Goal: Task Accomplishment & Management: Use online tool/utility

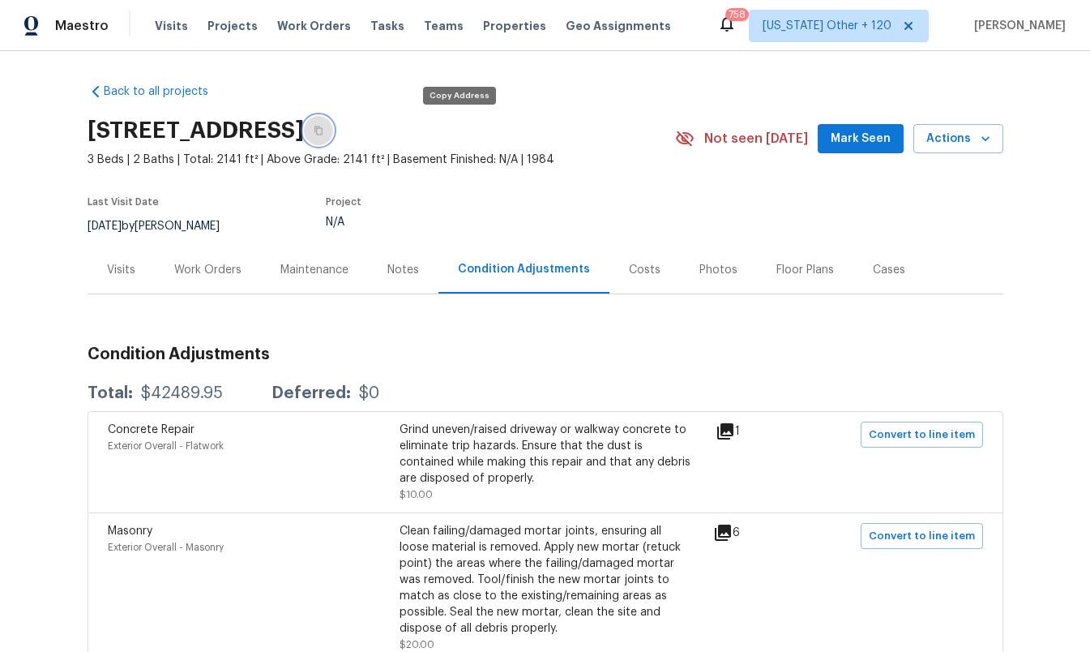
click at [333, 130] on button "button" at bounding box center [318, 130] width 29 height 29
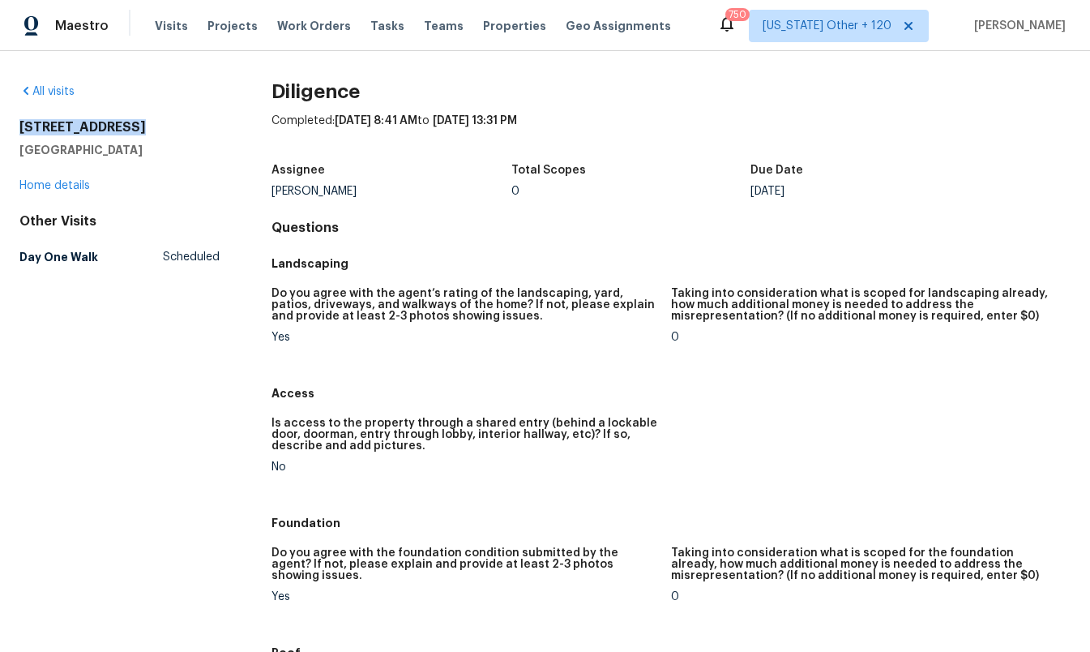
drag, startPoint x: 142, startPoint y: 127, endPoint x: 15, endPoint y: 126, distance: 126.5
click at [15, 126] on div "All visits 20430 NE 20th Ct Miami, FL 33179 Home details Other Visits Day One W…" at bounding box center [545, 351] width 1090 height 601
copy h2 "20430 NE 20th Ct"
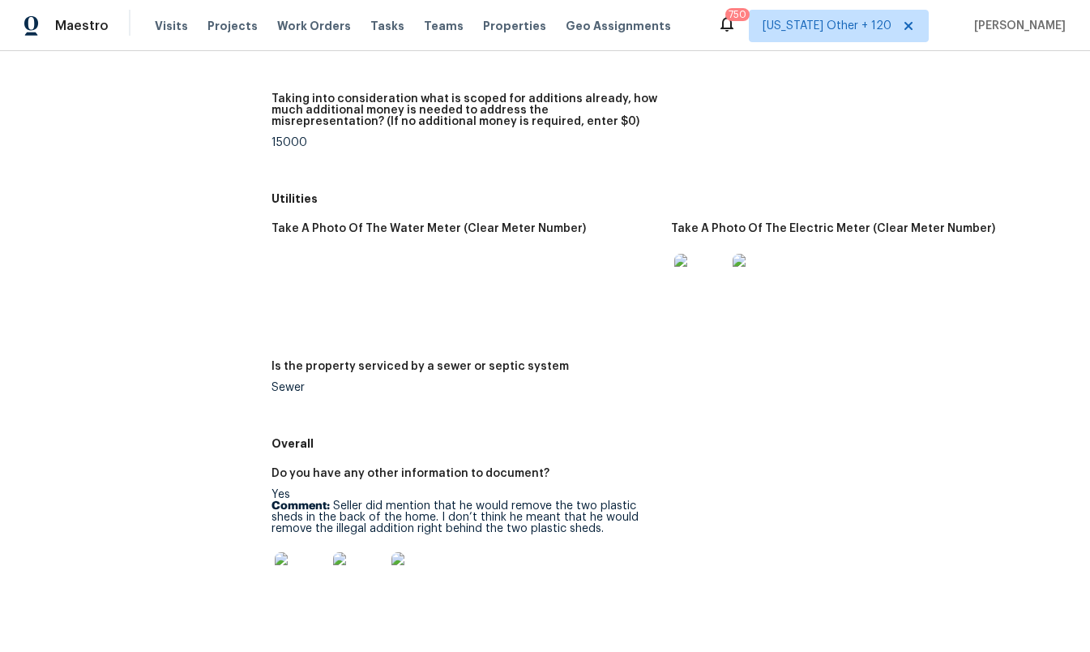
scroll to position [2206, 0]
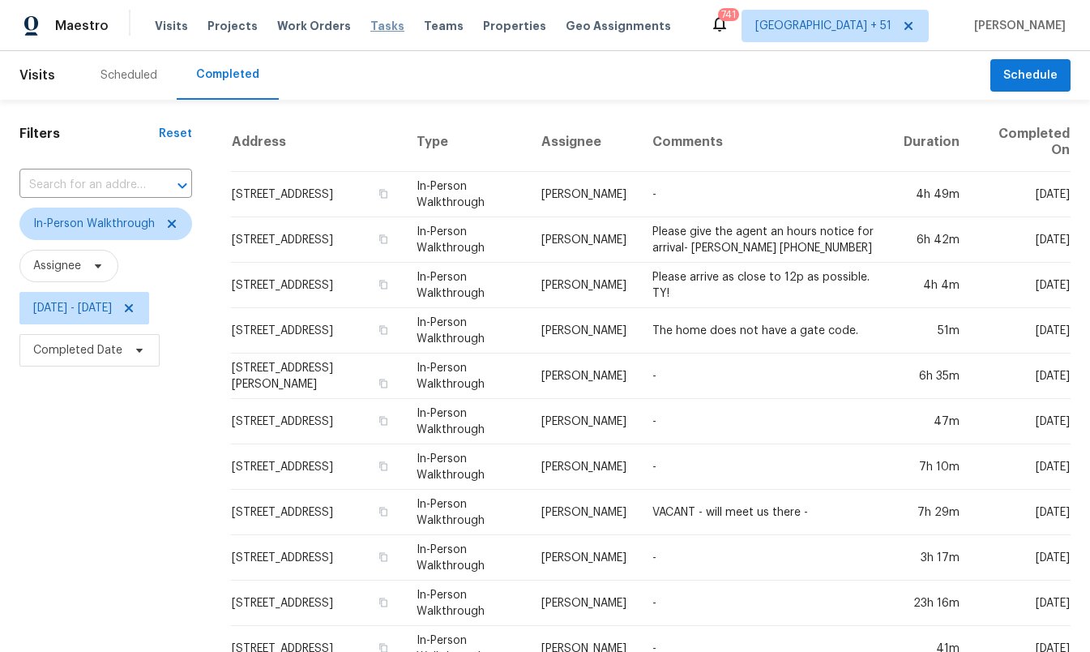
click at [375, 27] on span "Tasks" at bounding box center [387, 25] width 34 height 11
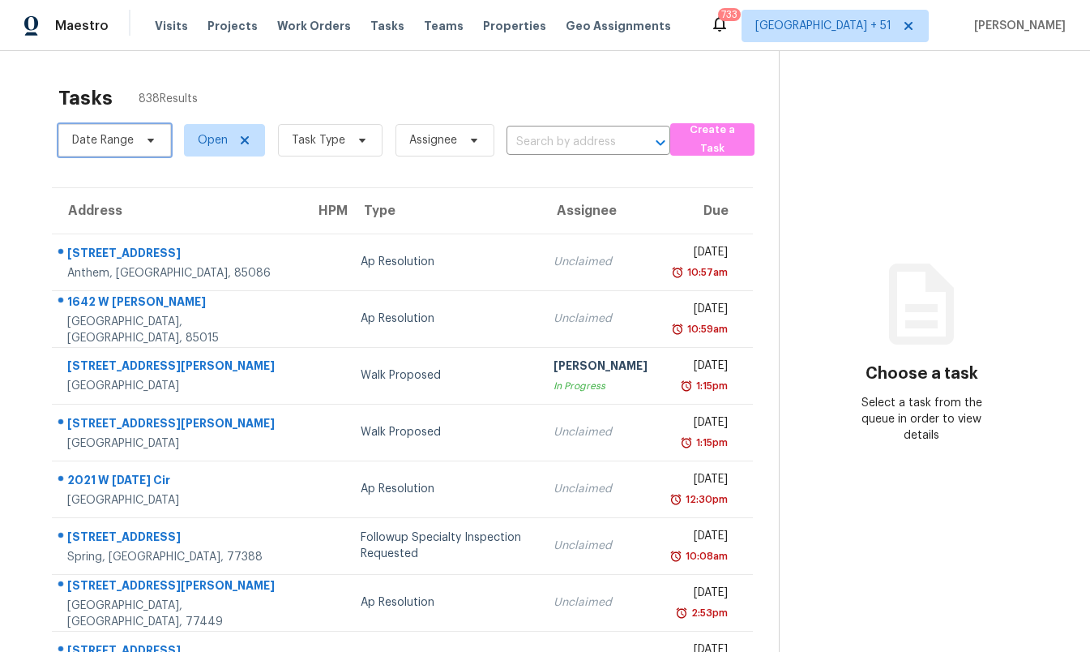
click at [118, 136] on span "Date Range" at bounding box center [103, 140] width 62 height 16
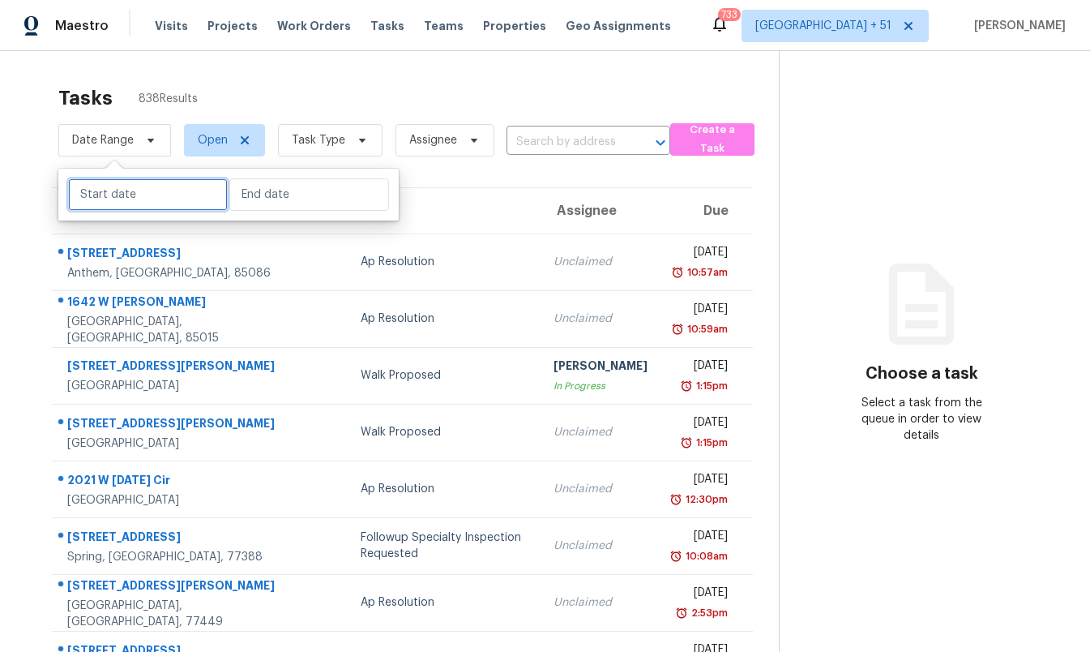
select select "9"
select select "2025"
select select "10"
select select "2025"
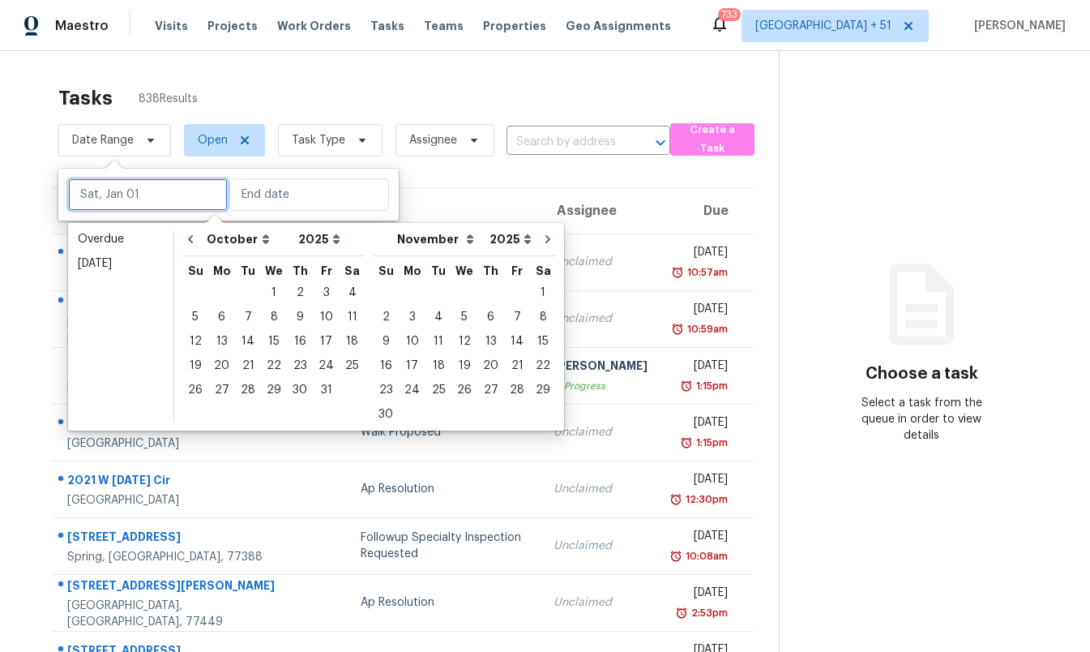
click at [126, 187] on input "text" at bounding box center [148, 194] width 160 height 32
click at [274, 337] on div "15" at bounding box center [274, 341] width 26 height 23
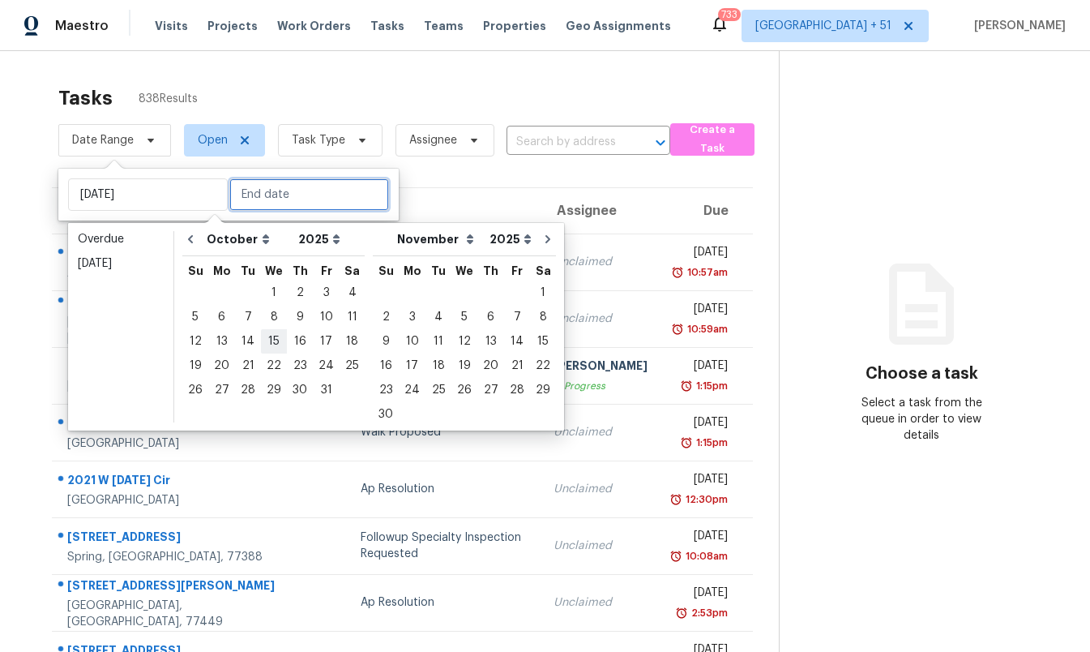
type input "[DATE]"
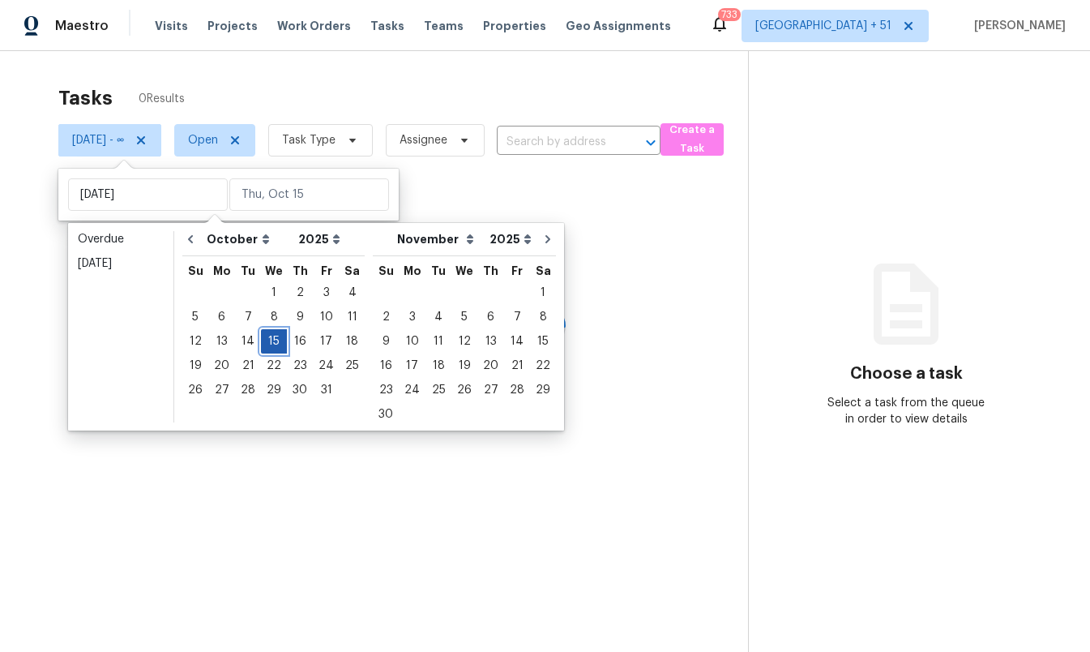
click at [274, 337] on div "15" at bounding box center [274, 341] width 26 height 23
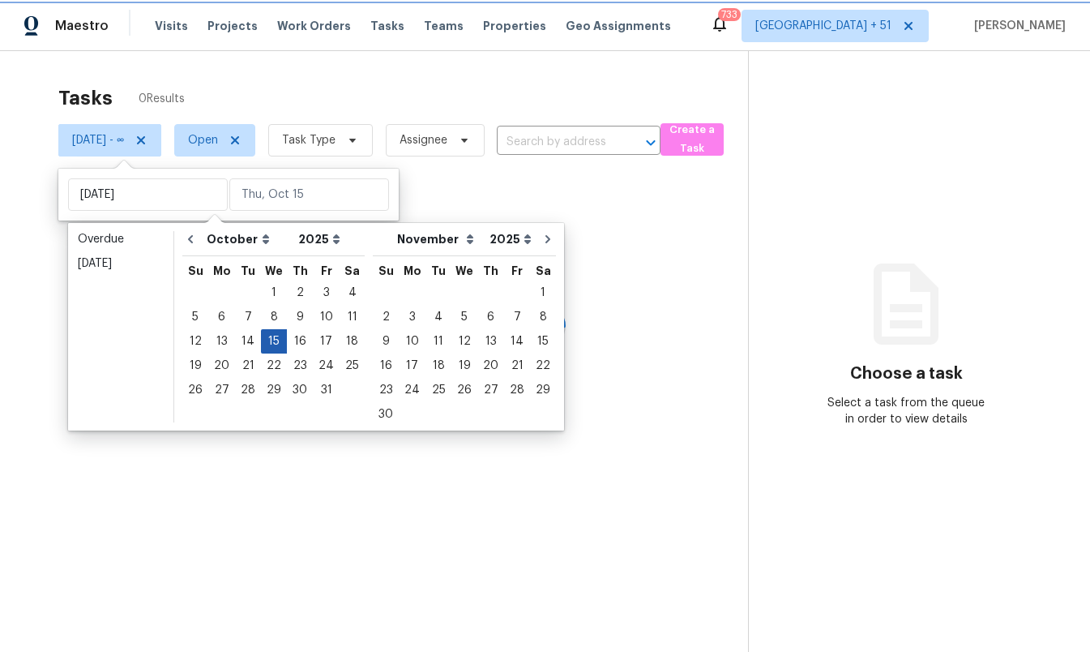
type input "[DATE]"
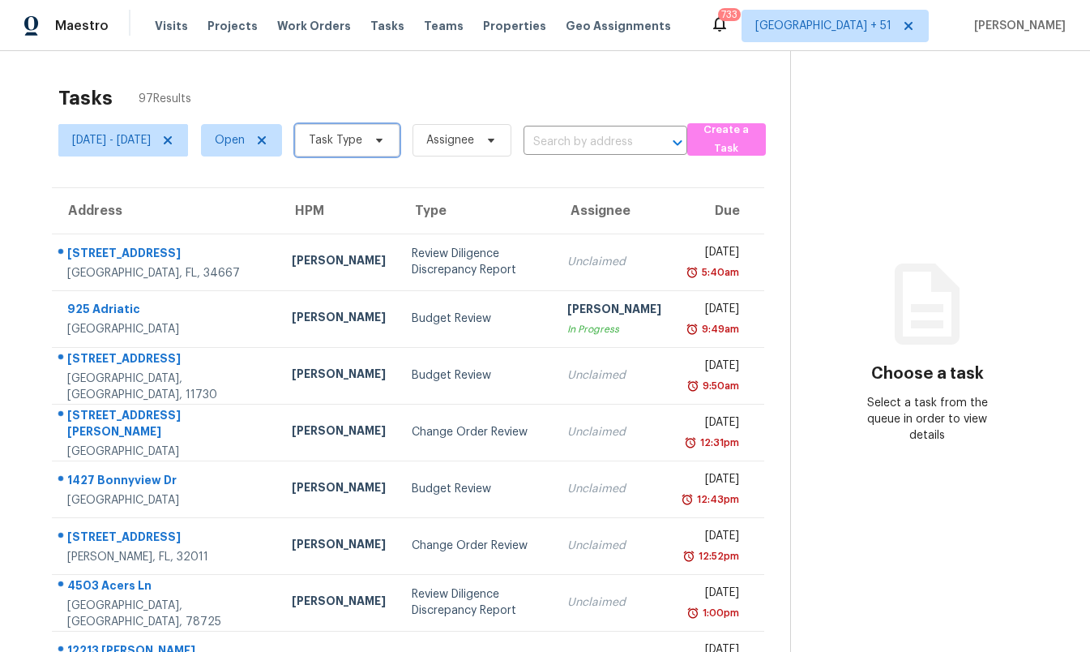
click at [362, 139] on span "Task Type" at bounding box center [336, 140] width 54 height 16
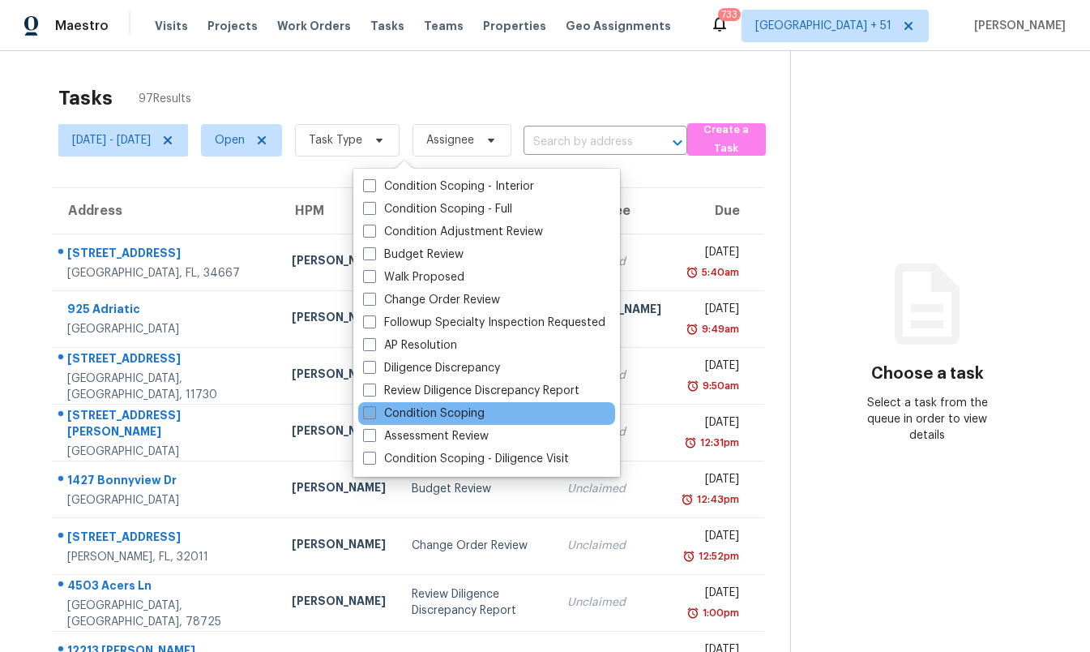
click at [438, 410] on label "Condition Scoping" at bounding box center [424, 413] width 122 height 16
click at [374, 410] on input "Condition Scoping" at bounding box center [368, 410] width 11 height 11
checkbox input "true"
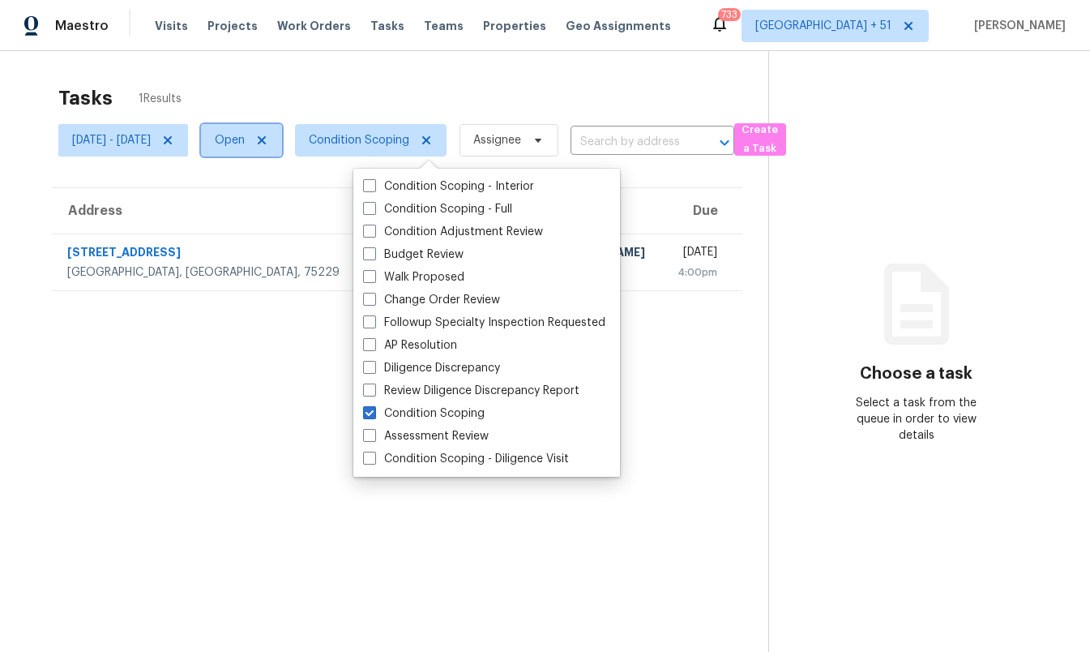
click at [245, 141] on span "Open" at bounding box center [230, 140] width 30 height 16
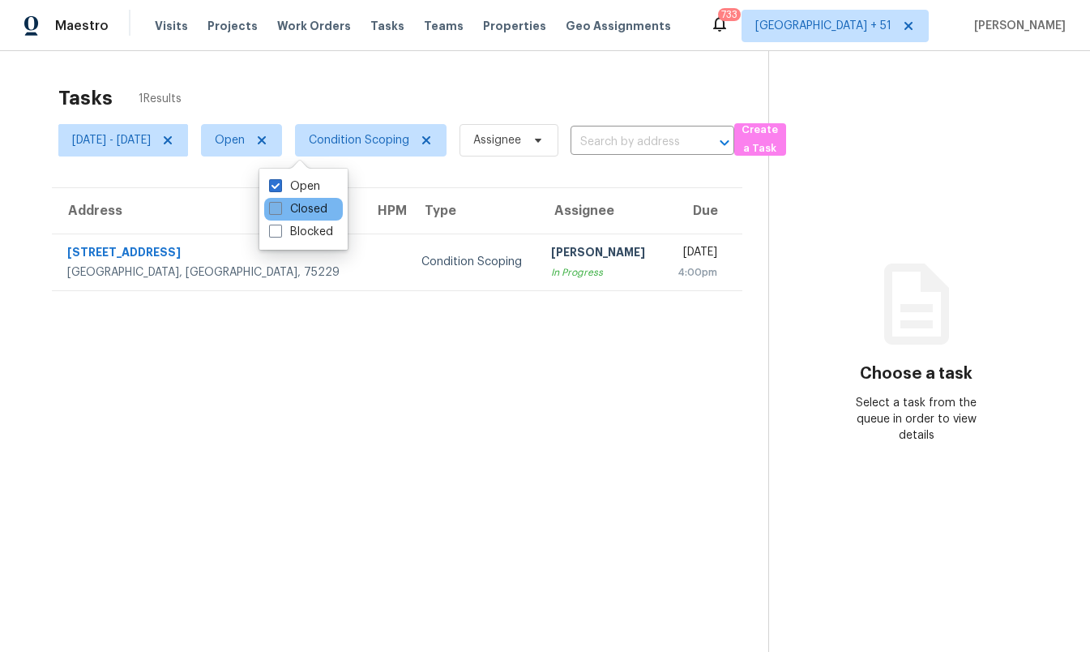
click at [300, 212] on label "Closed" at bounding box center [298, 209] width 58 height 16
click at [280, 212] on input "Closed" at bounding box center [274, 206] width 11 height 11
checkbox input "true"
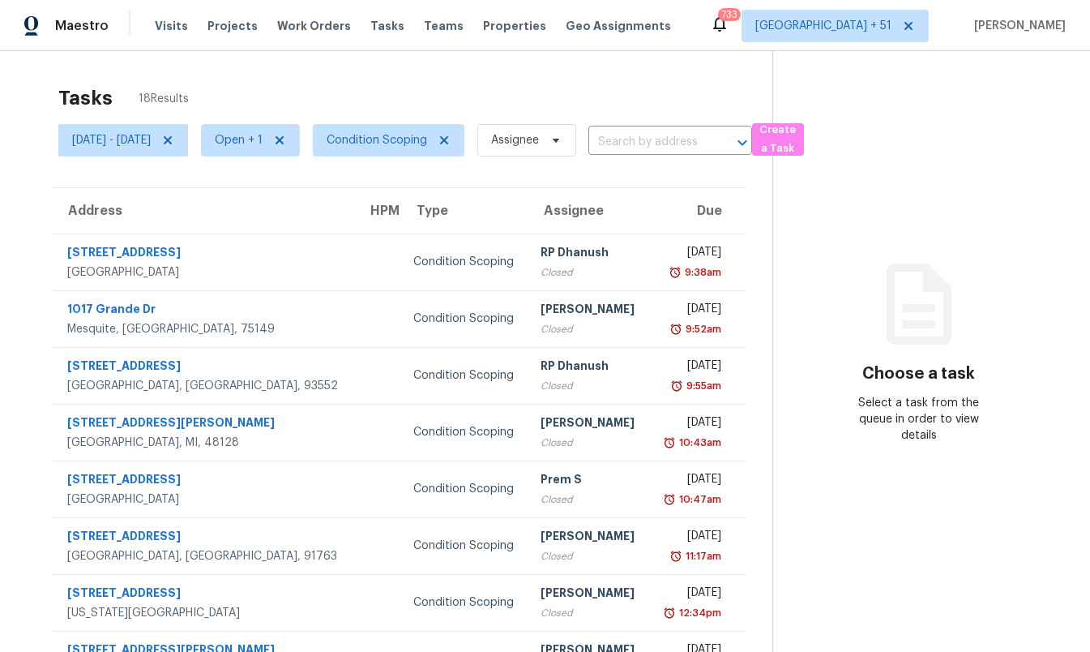
click at [439, 180] on section "Tasks 18 Results Wed, Oct 15 - Wed, Oct 15 Open + 1 Condition Scoping Assignee …" at bounding box center [399, 461] width 747 height 768
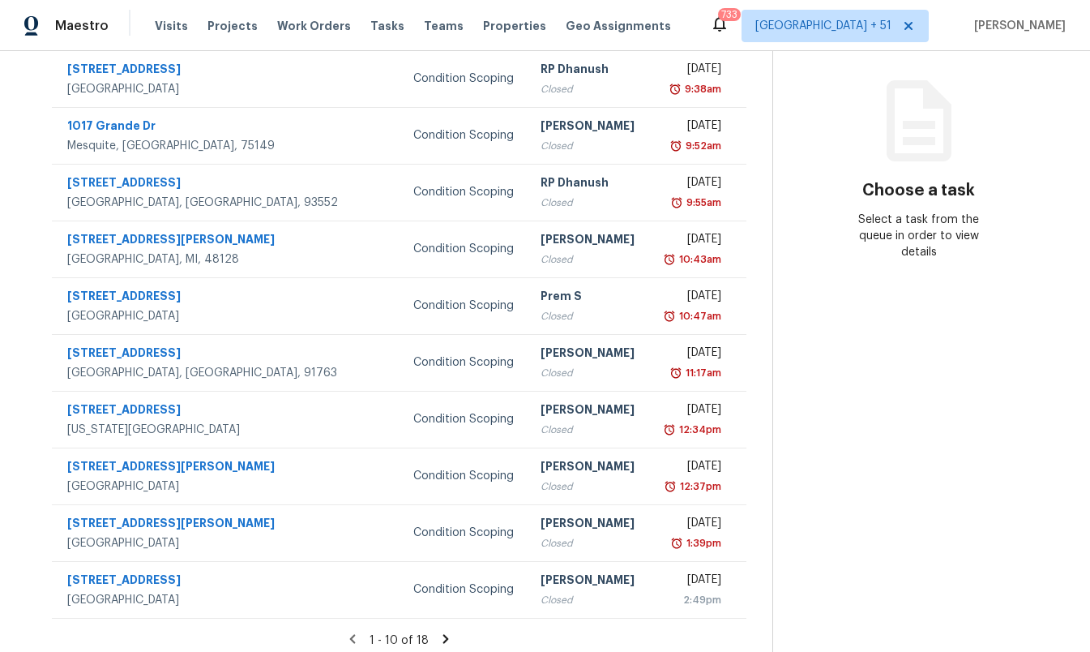
scroll to position [192, 0]
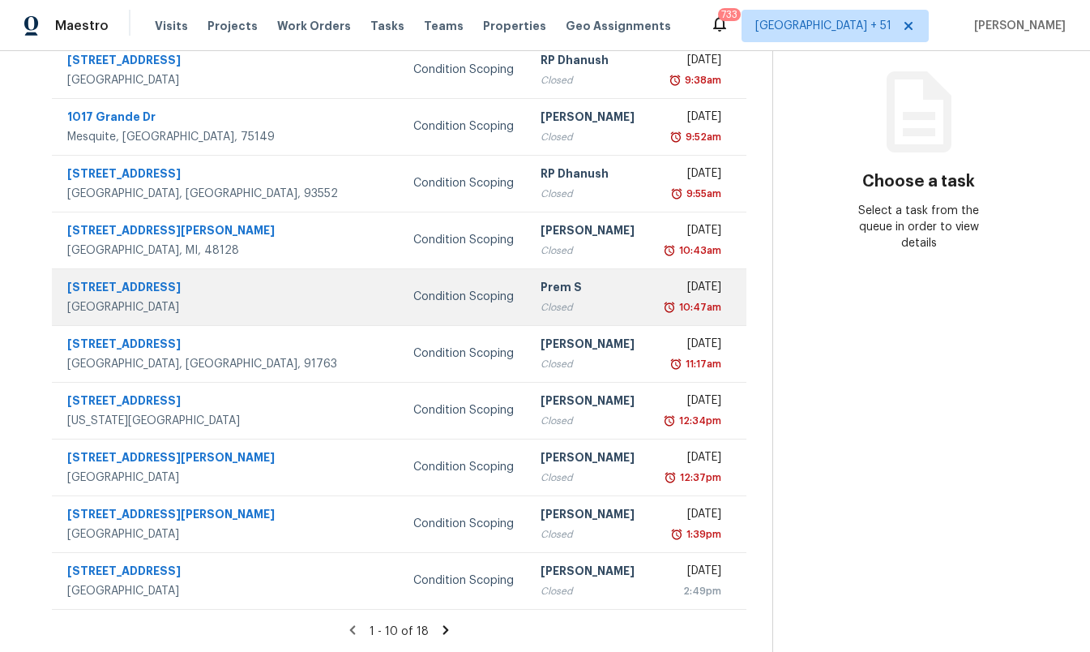
click at [400, 286] on td "Condition Scoping" at bounding box center [464, 296] width 128 height 57
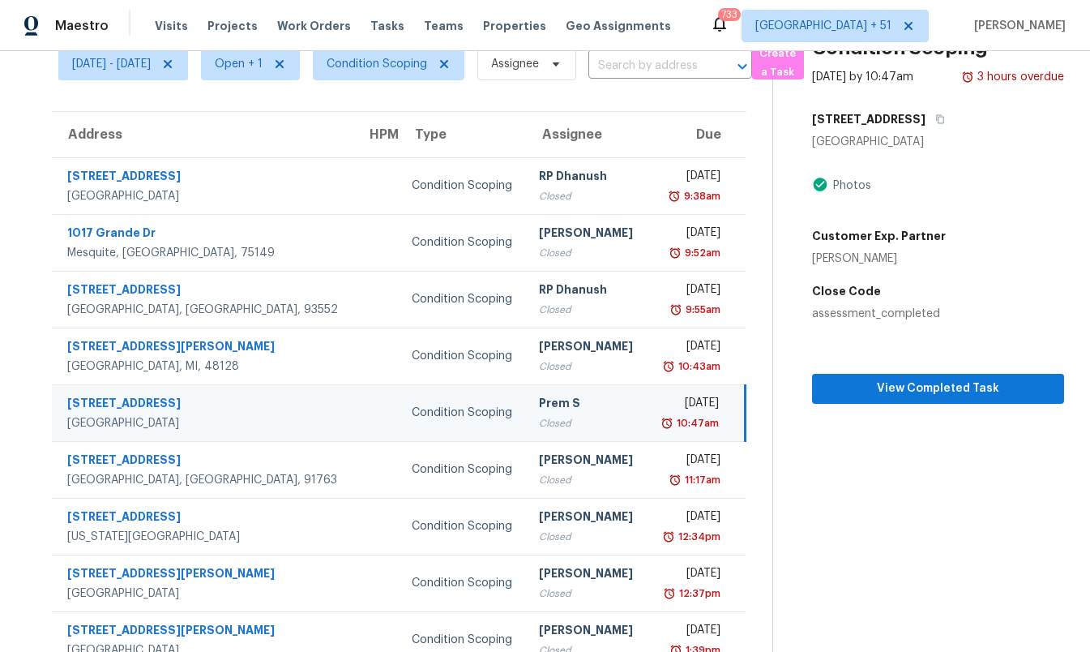
scroll to position [0, 0]
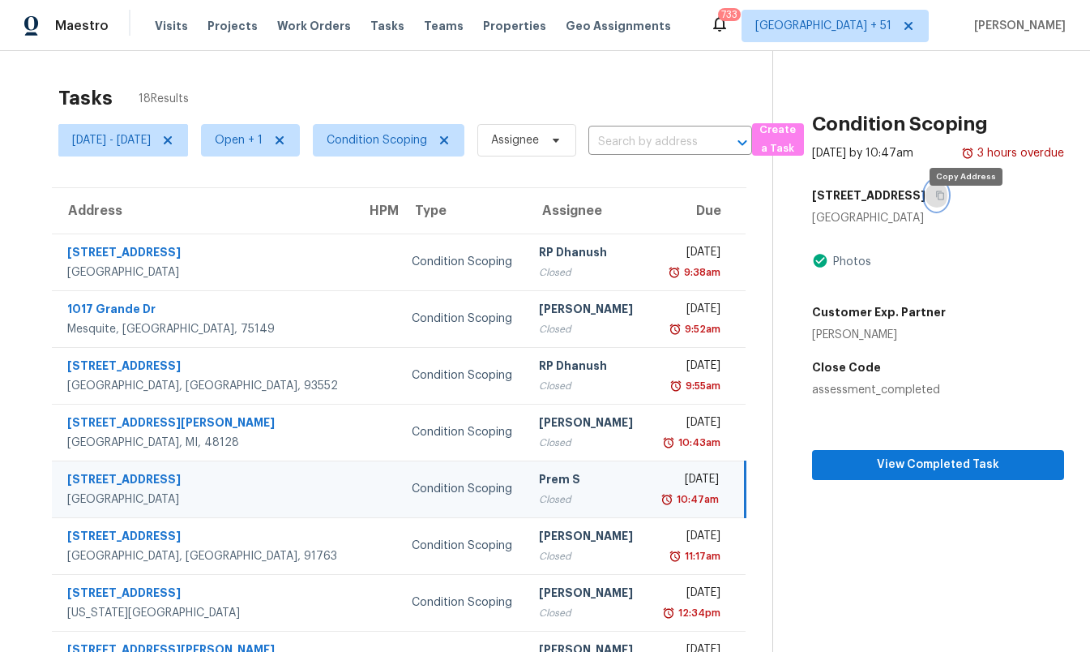
click at [945, 200] on icon "button" at bounding box center [941, 196] width 10 height 10
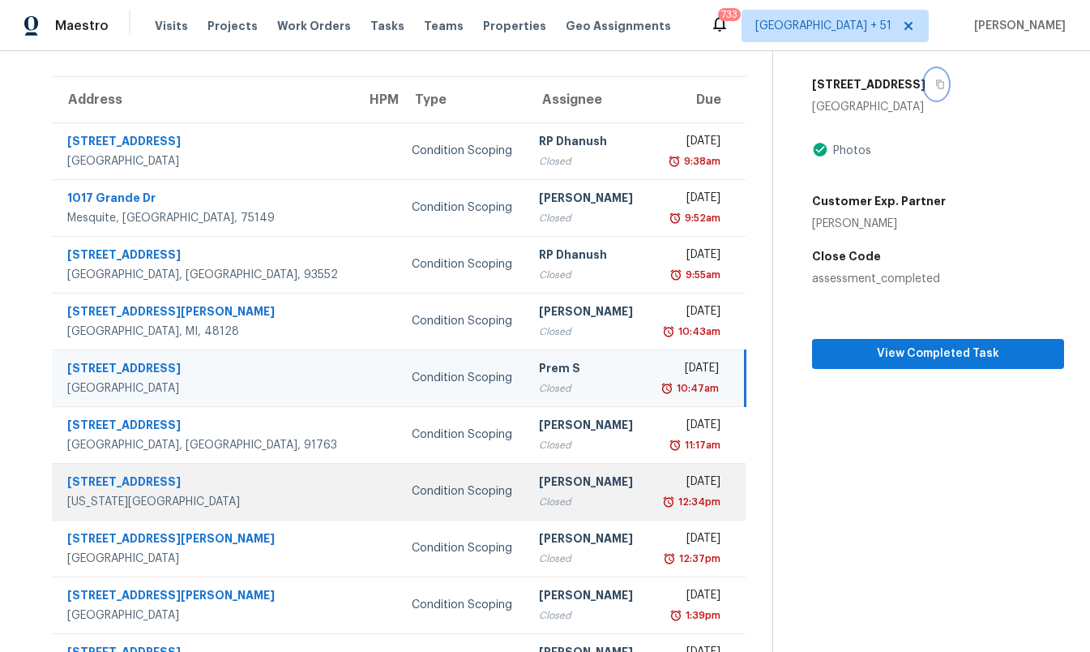
scroll to position [192, 0]
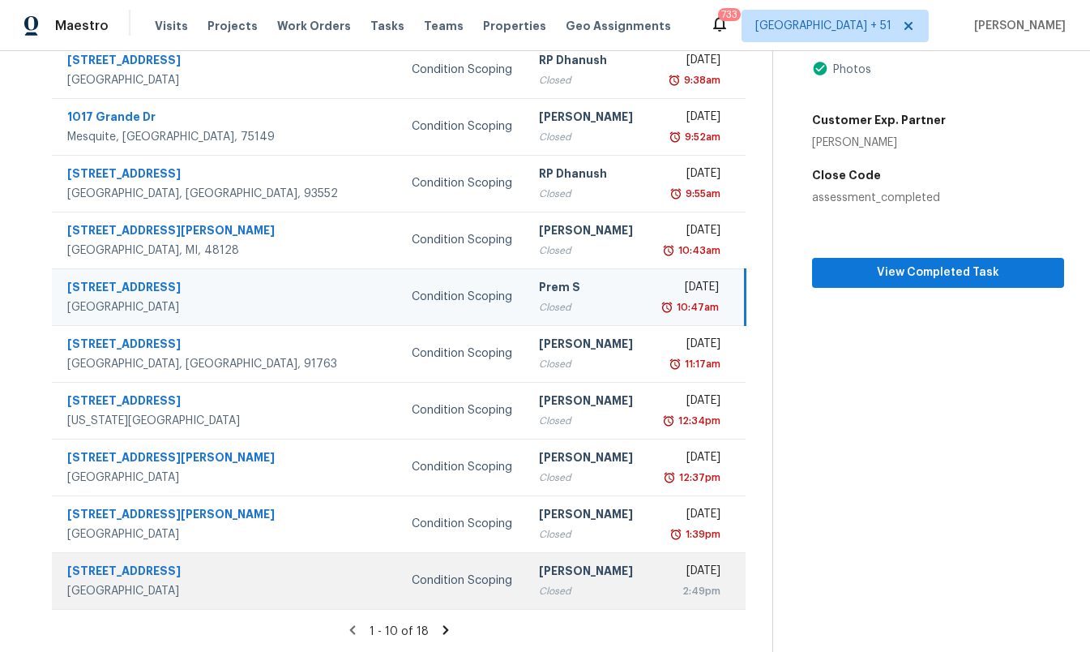
click at [539, 578] on div "Sakthivel Chandran" at bounding box center [586, 573] width 95 height 20
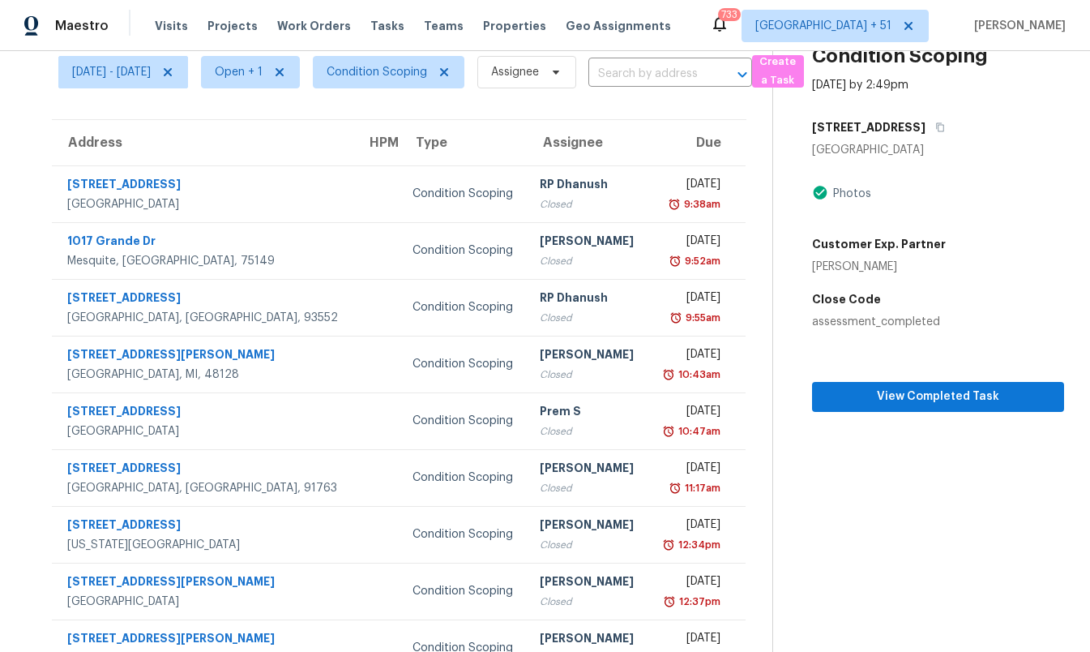
scroll to position [24, 0]
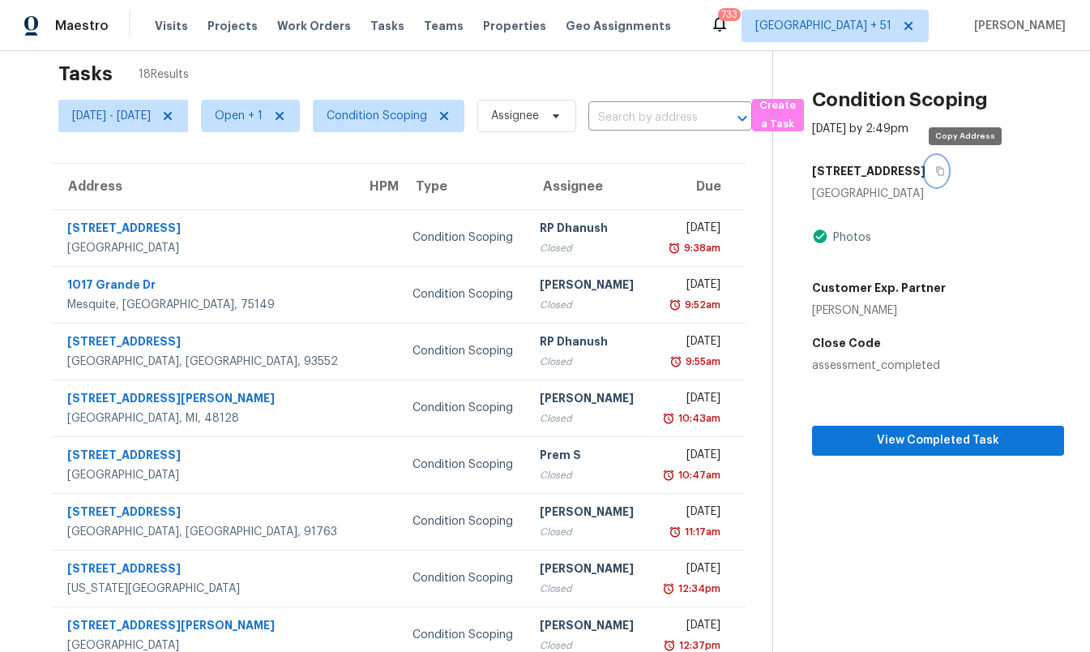
click at [945, 166] on icon "button" at bounding box center [941, 171] width 10 height 10
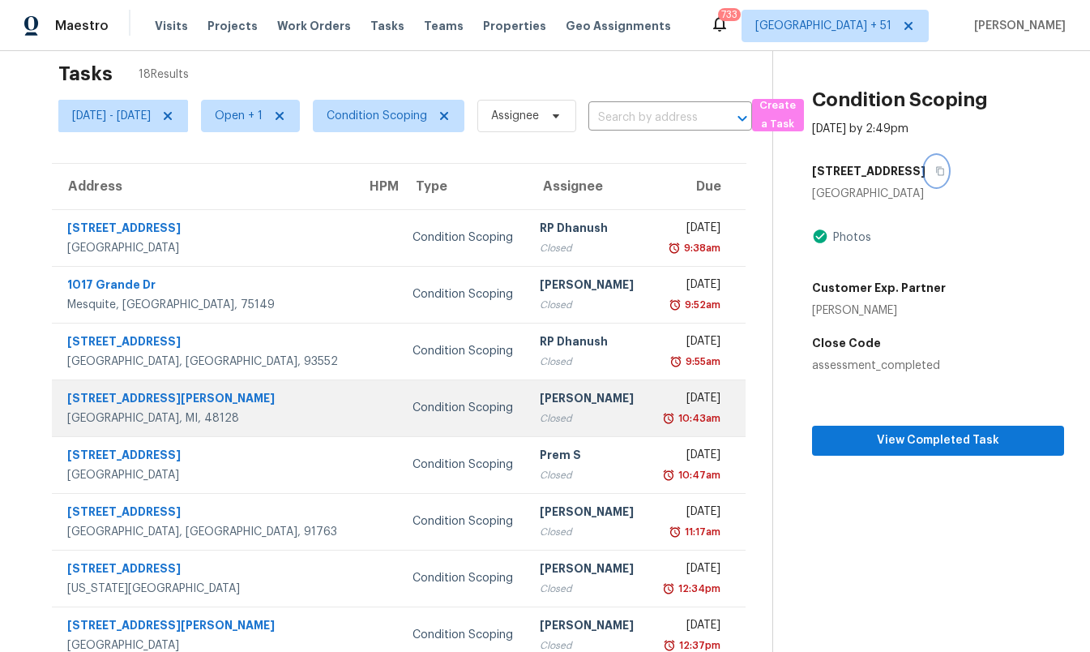
scroll to position [192, 0]
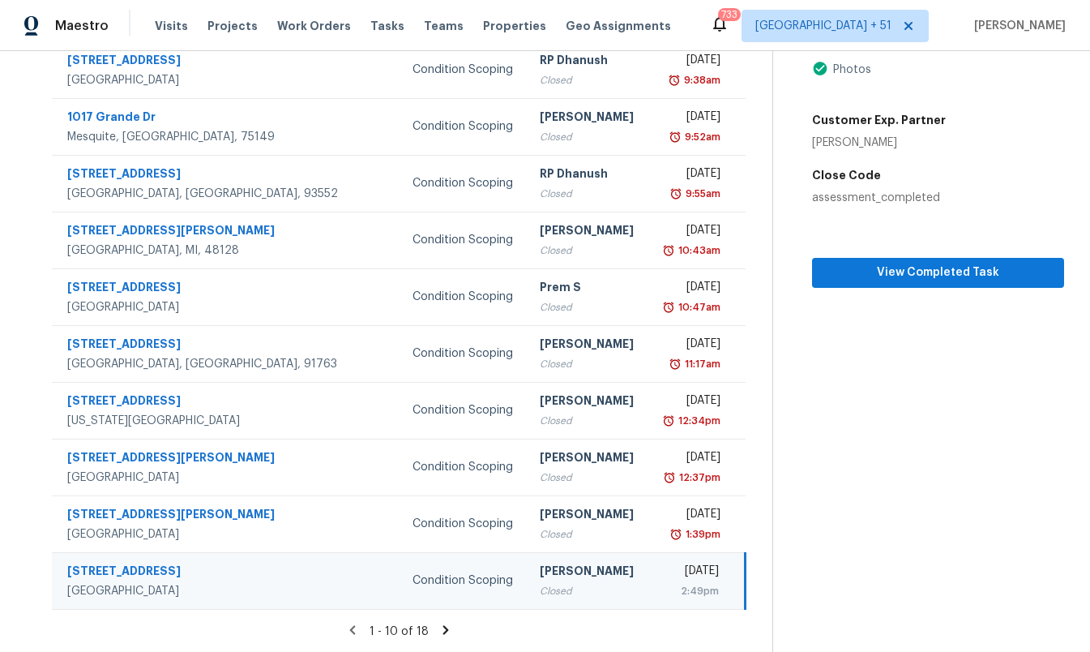
click at [452, 633] on icon at bounding box center [446, 630] width 15 height 15
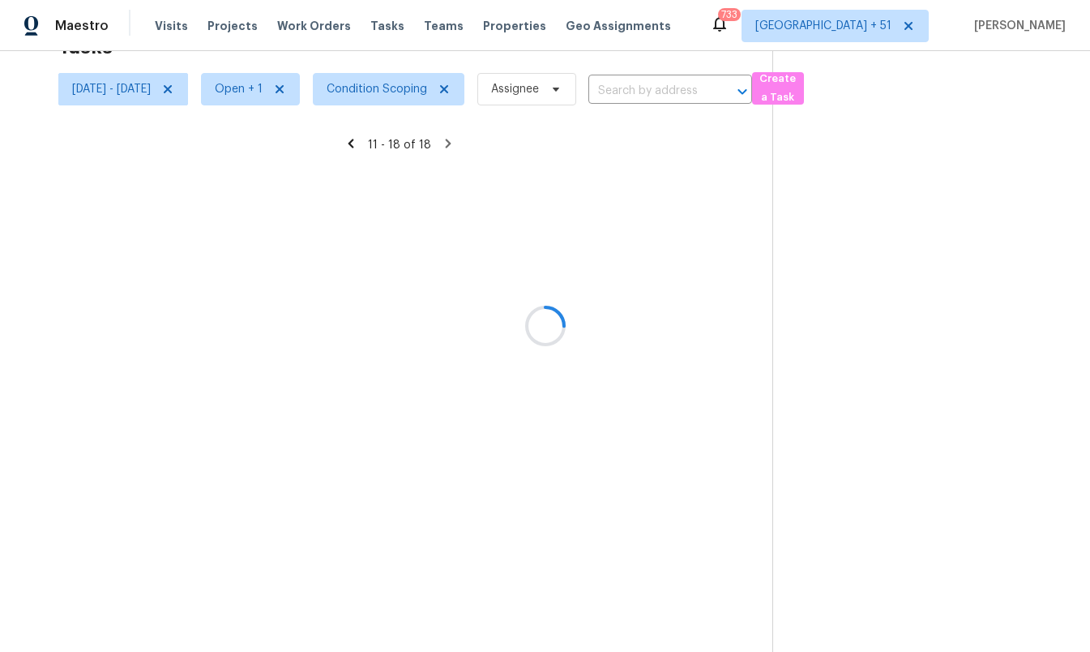
scroll to position [79, 0]
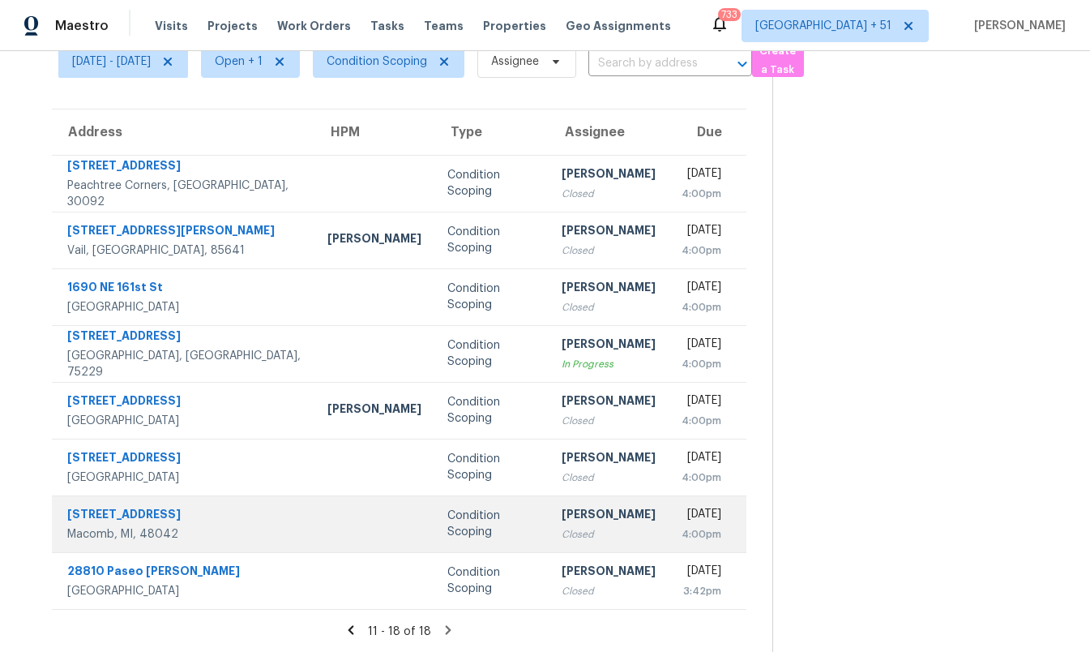
click at [447, 520] on div "Condition Scoping" at bounding box center [491, 523] width 89 height 32
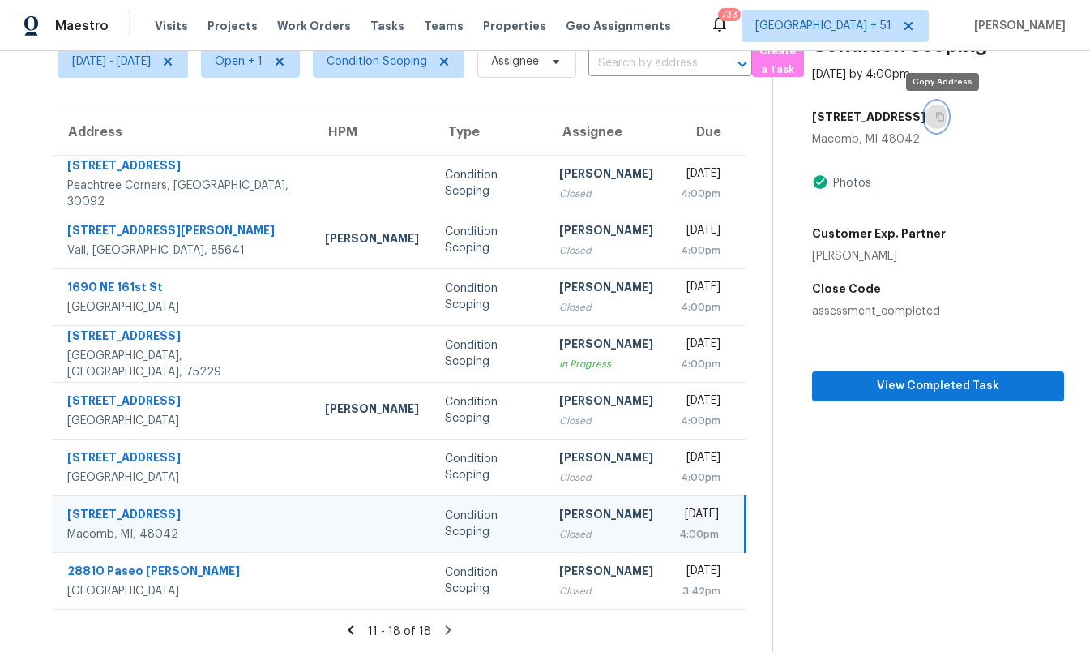
click at [943, 114] on icon "button" at bounding box center [941, 117] width 10 height 10
click at [358, 627] on icon at bounding box center [351, 630] width 15 height 15
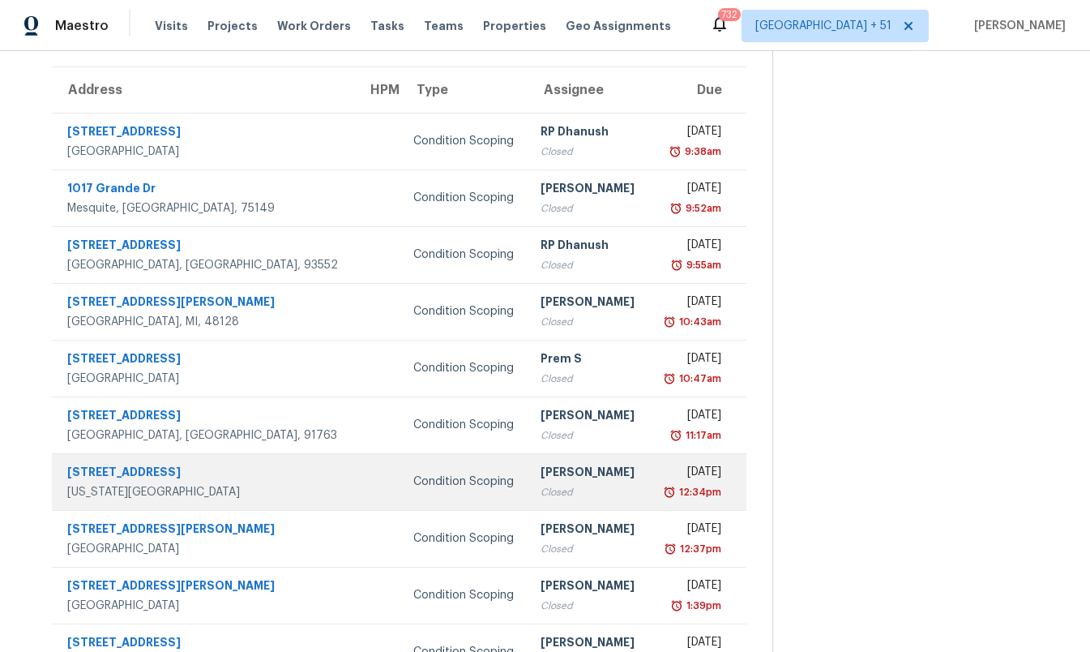
scroll to position [0, 0]
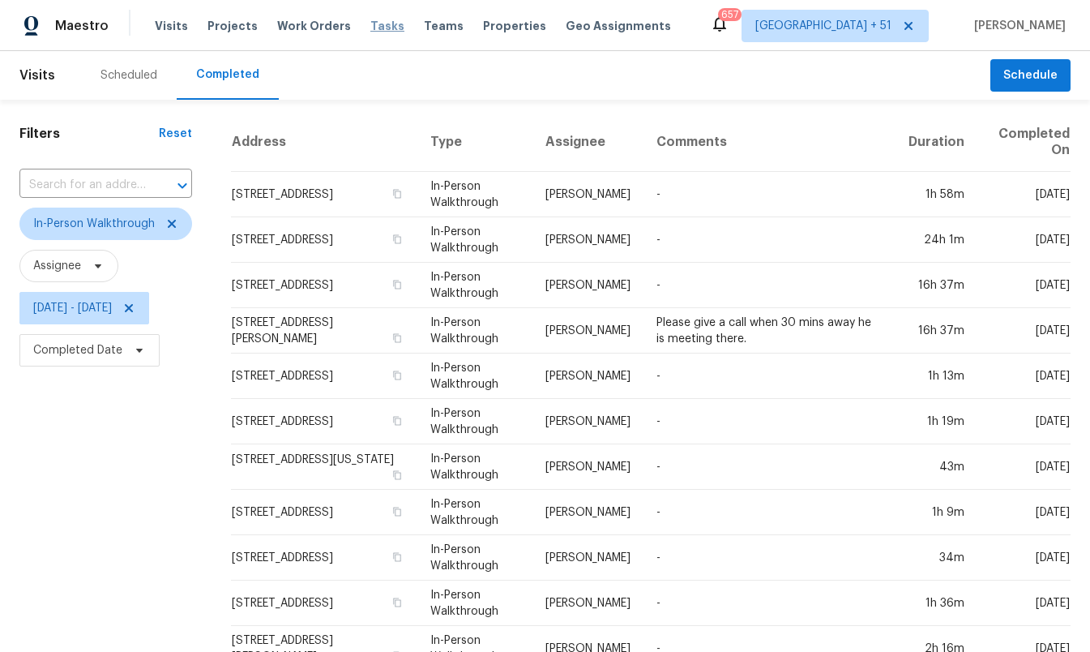
click at [373, 26] on span "Tasks" at bounding box center [387, 25] width 34 height 11
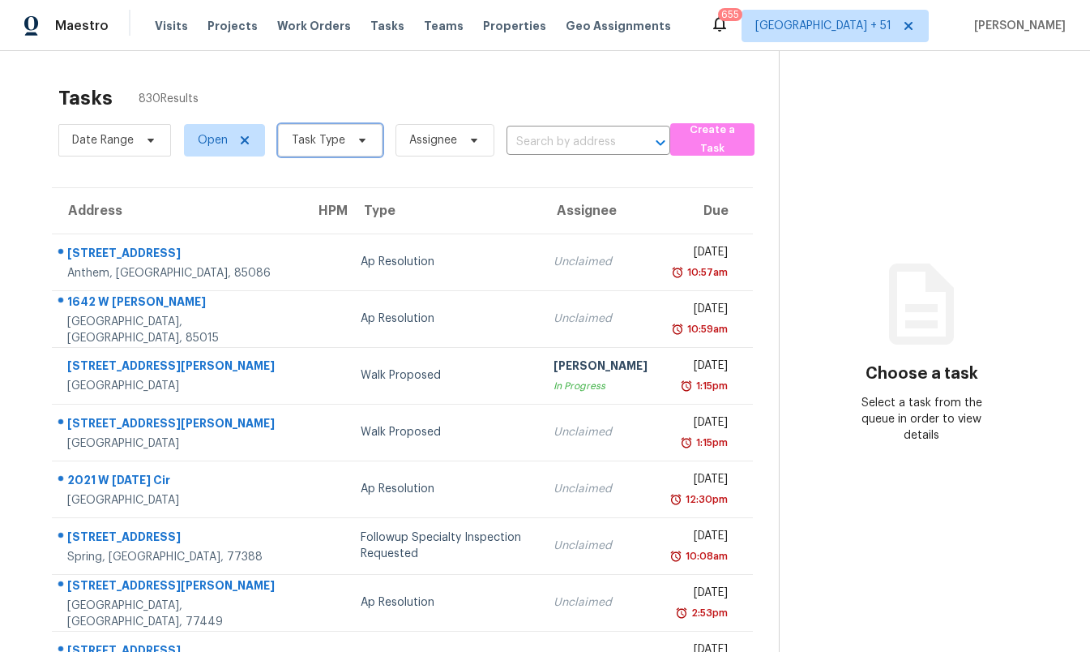
click at [358, 144] on icon at bounding box center [362, 140] width 13 height 13
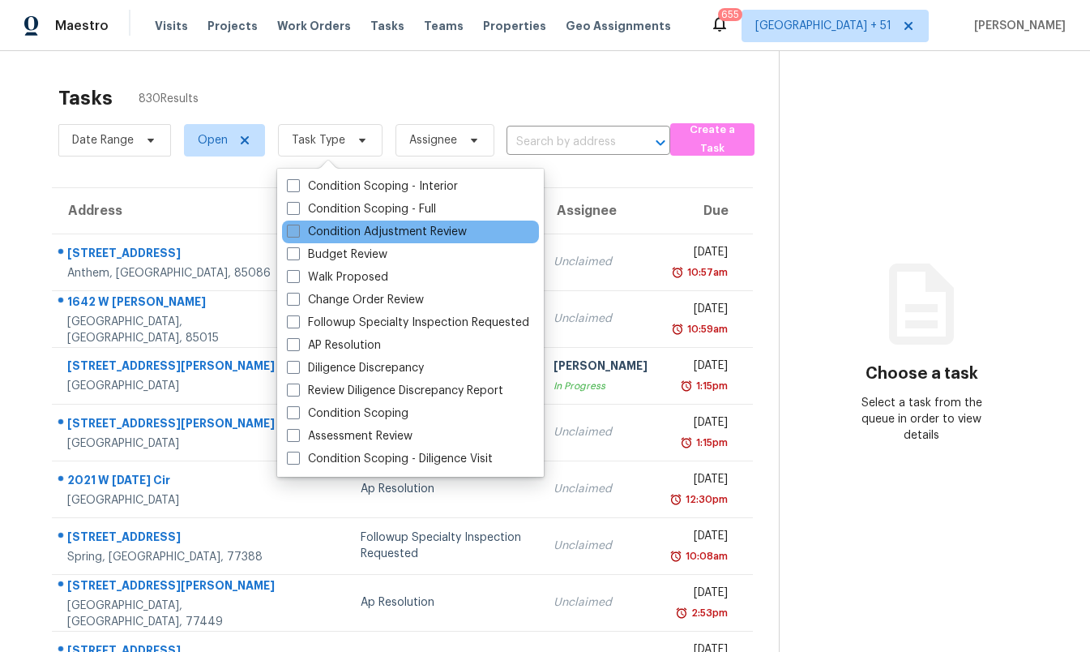
click at [397, 234] on label "Condition Adjustment Review" at bounding box center [377, 232] width 180 height 16
click at [298, 234] on input "Condition Adjustment Review" at bounding box center [292, 229] width 11 height 11
checkbox input "true"
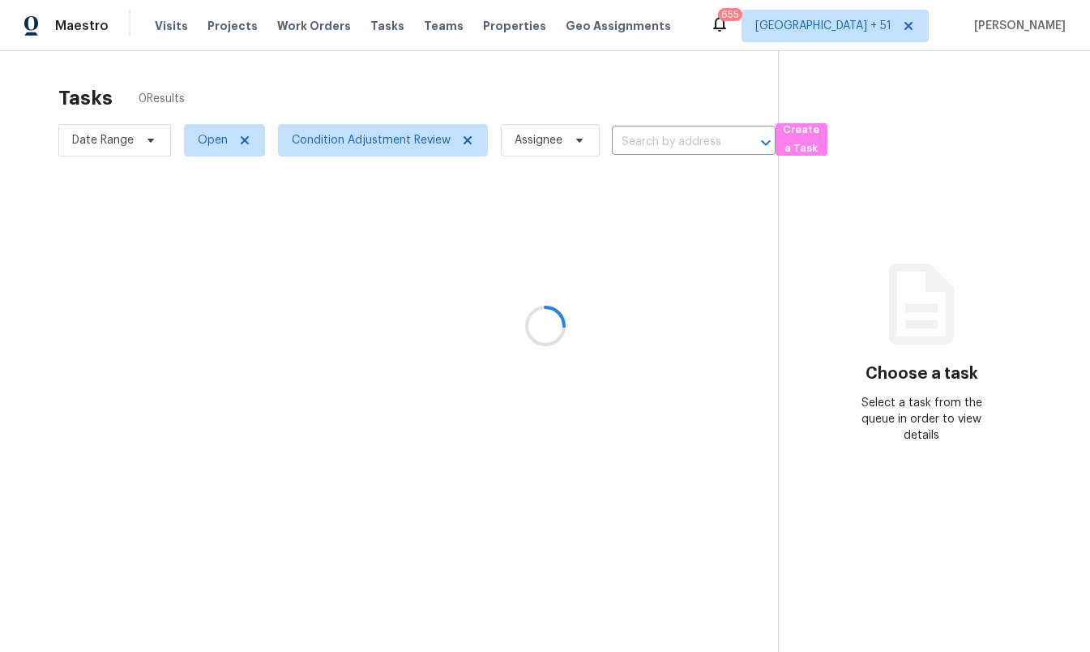
click at [374, 69] on div at bounding box center [545, 326] width 1090 height 652
click at [409, 127] on span "Condition Adjustment Review" at bounding box center [383, 140] width 210 height 32
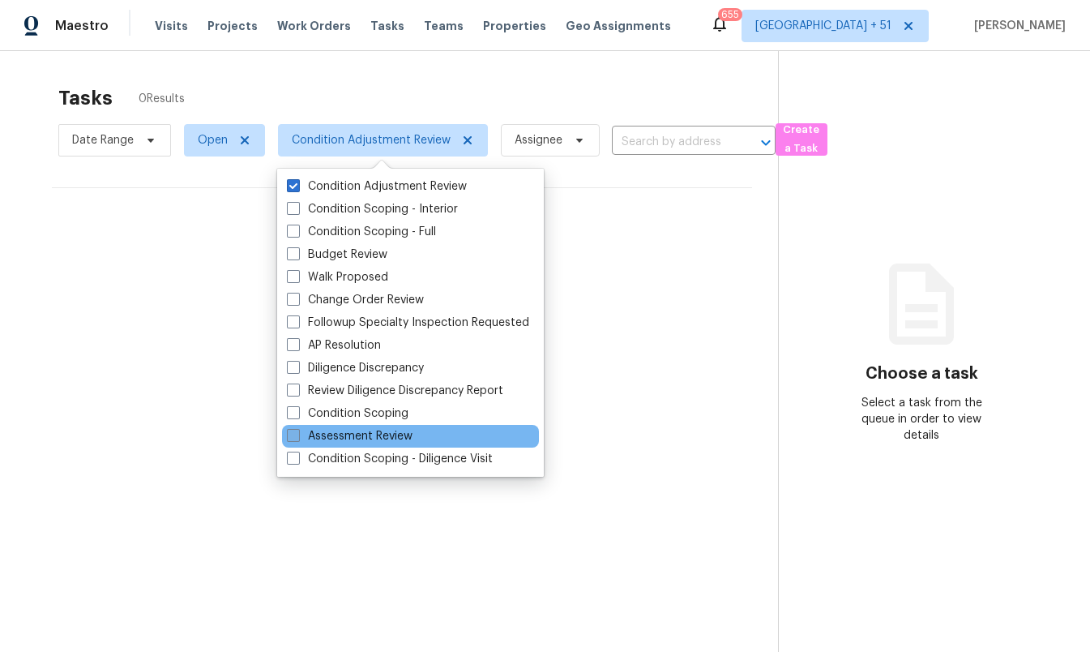
click at [411, 430] on label "Assessment Review" at bounding box center [350, 436] width 126 height 16
click at [298, 430] on input "Assessment Review" at bounding box center [292, 433] width 11 height 11
checkbox input "true"
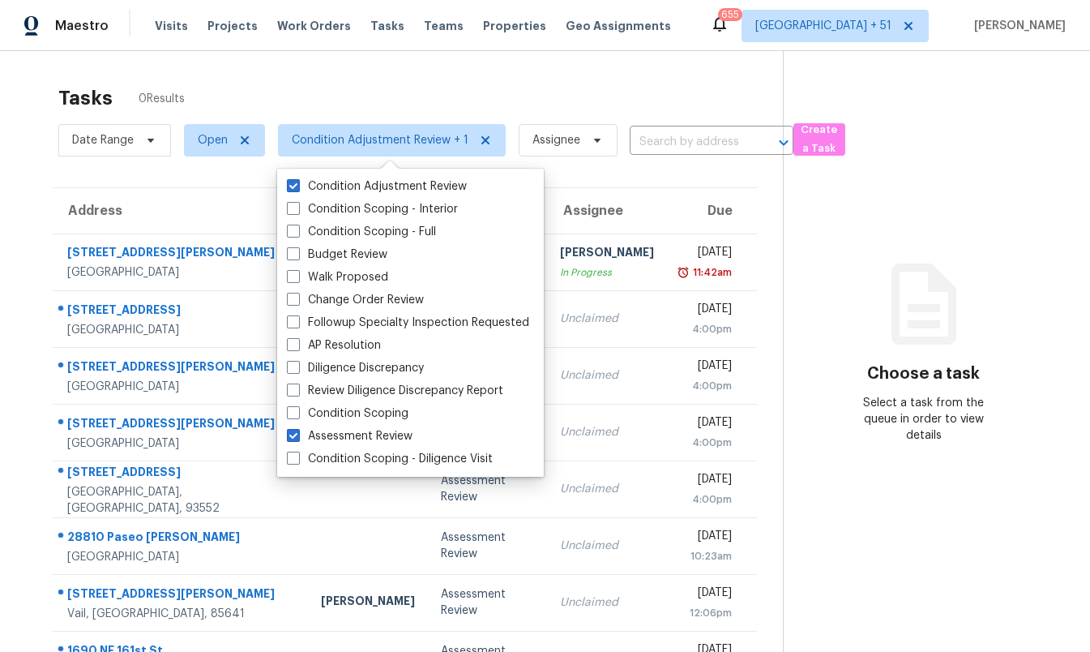
click at [376, 47] on div "Maestro Visits Projects Work Orders Tasks Teams Properties Geo Assignments 655 …" at bounding box center [545, 25] width 1090 height 51
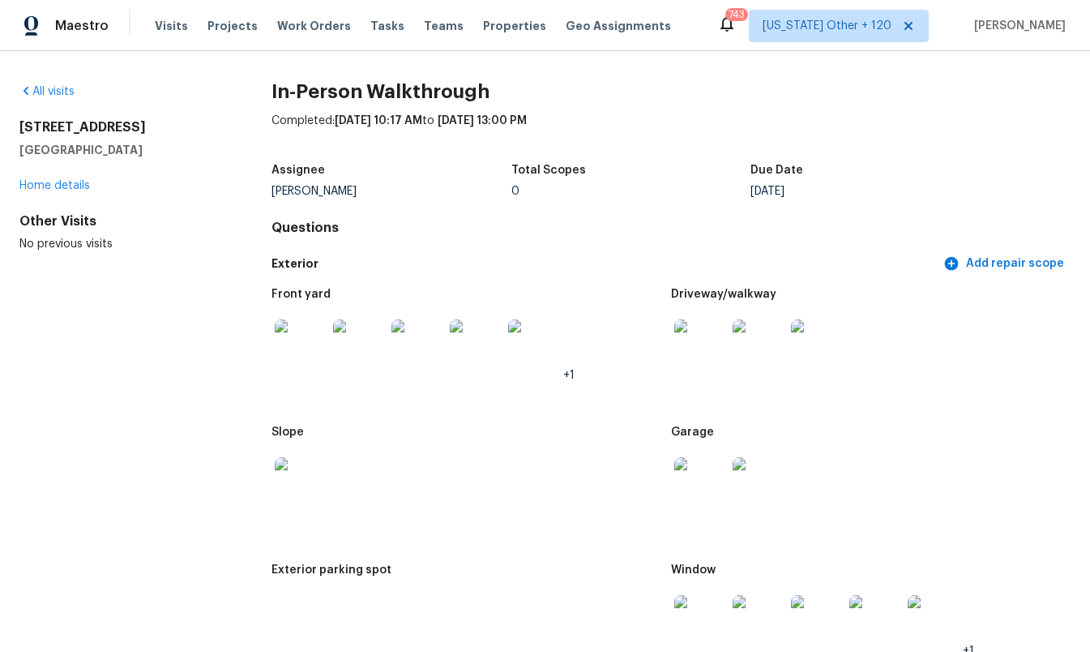
click at [305, 356] on img at bounding box center [301, 345] width 52 height 52
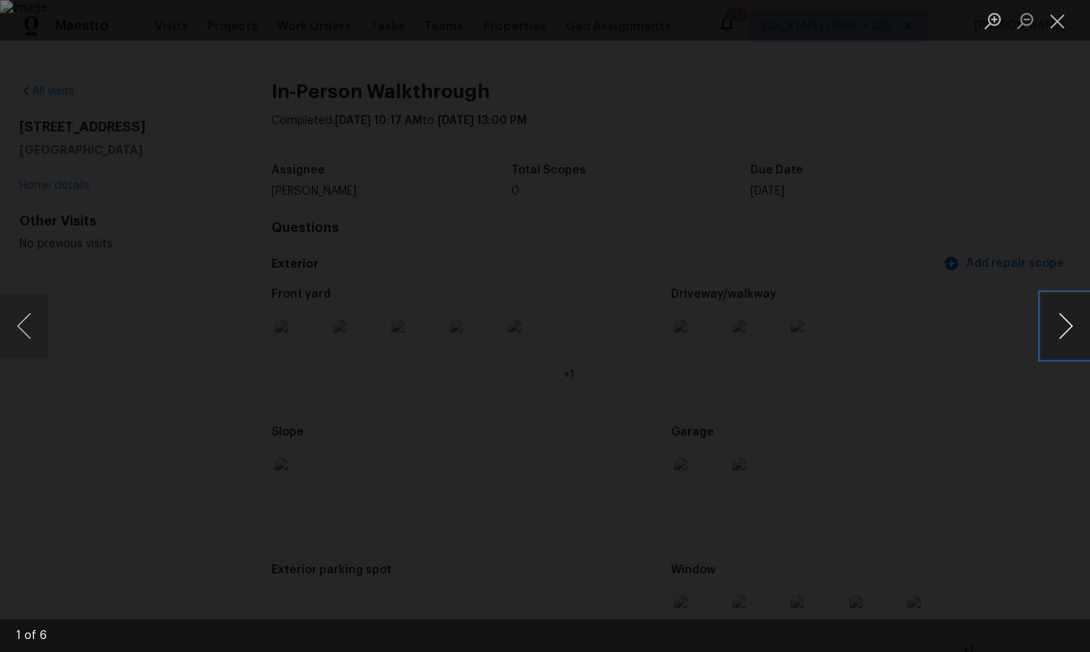
click at [1064, 318] on button "Next image" at bounding box center [1066, 325] width 49 height 65
click at [1064, 317] on button "Next image" at bounding box center [1066, 325] width 49 height 65
click at [1066, 317] on button "Next image" at bounding box center [1066, 325] width 49 height 65
click at [1066, 318] on button "Next image" at bounding box center [1066, 325] width 49 height 65
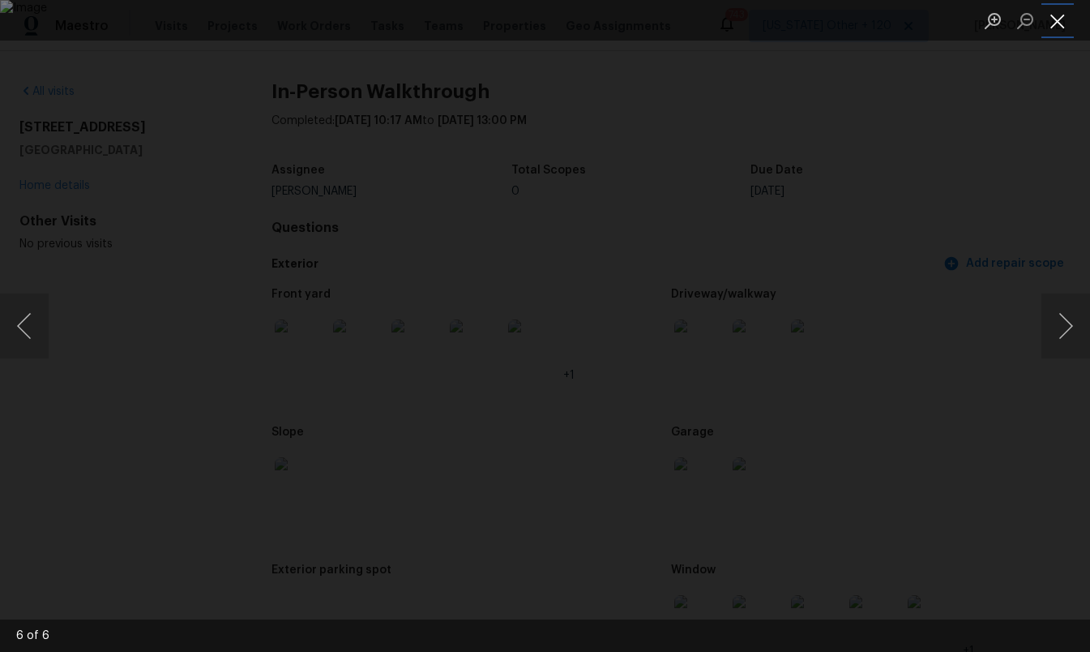
click at [1055, 20] on button "Close lightbox" at bounding box center [1058, 20] width 32 height 28
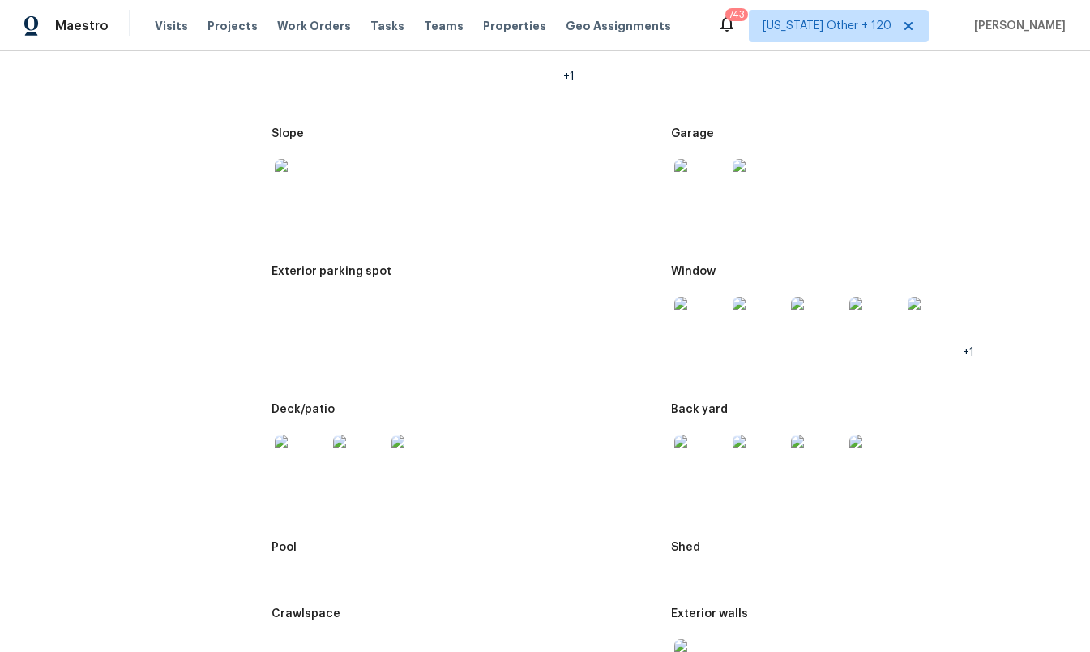
scroll to position [299, 0]
click at [701, 331] on img at bounding box center [700, 322] width 52 height 52
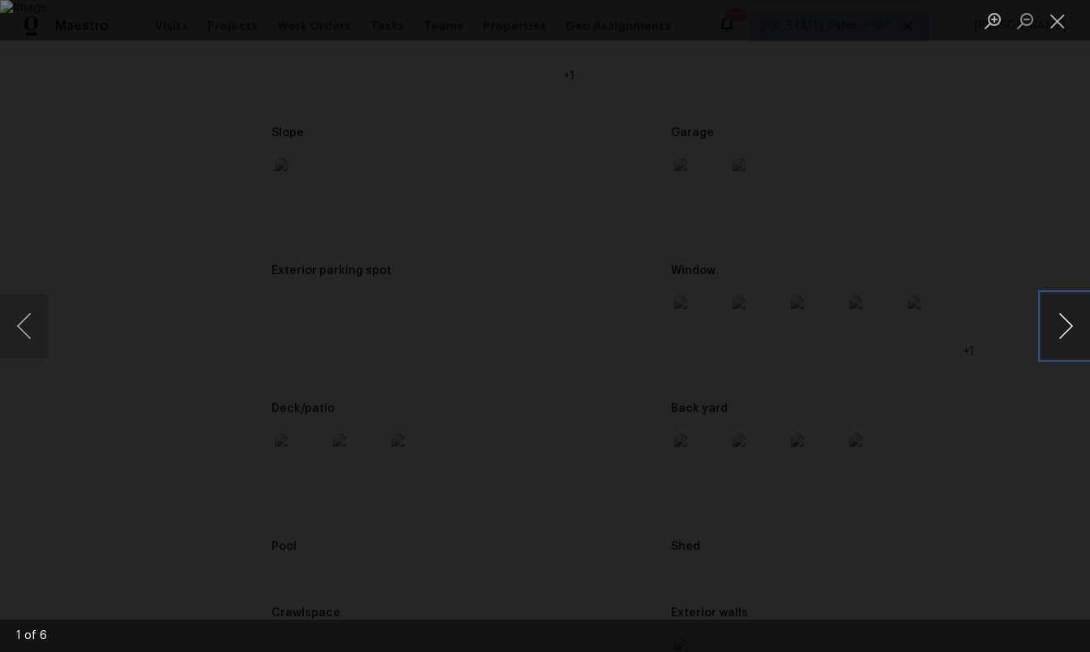
click at [1060, 322] on button "Next image" at bounding box center [1066, 325] width 49 height 65
click at [1058, 321] on button "Next image" at bounding box center [1066, 325] width 49 height 65
click at [1058, 322] on button "Next image" at bounding box center [1066, 325] width 49 height 65
click at [1058, 323] on button "Next image" at bounding box center [1066, 325] width 49 height 65
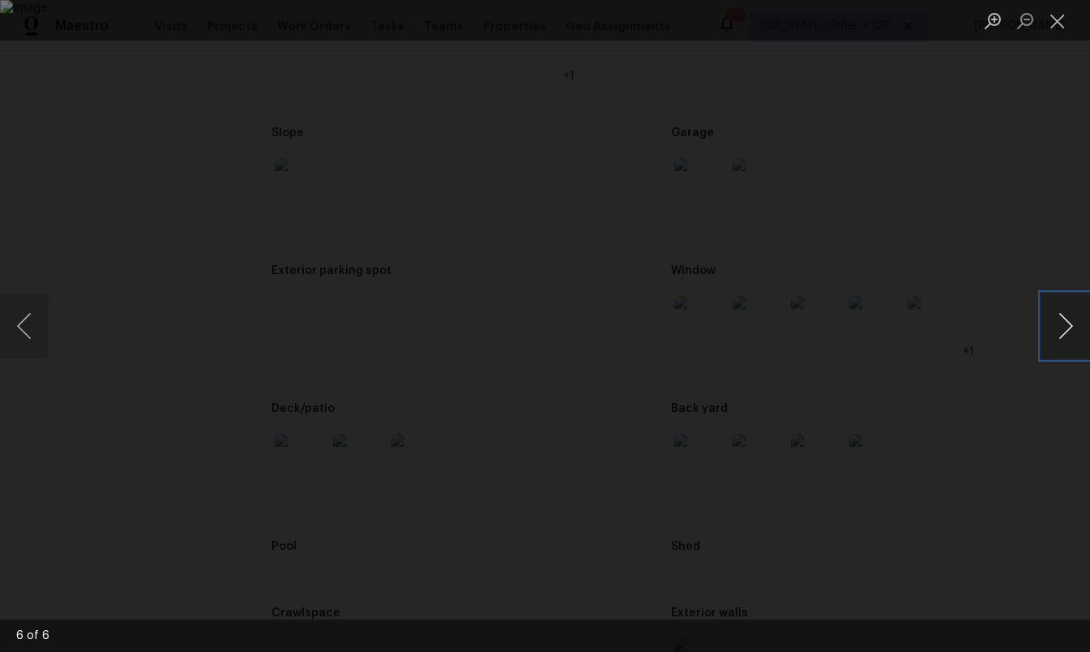
click at [1051, 323] on button "Next image" at bounding box center [1066, 325] width 49 height 65
click at [1056, 26] on button "Close lightbox" at bounding box center [1058, 20] width 32 height 28
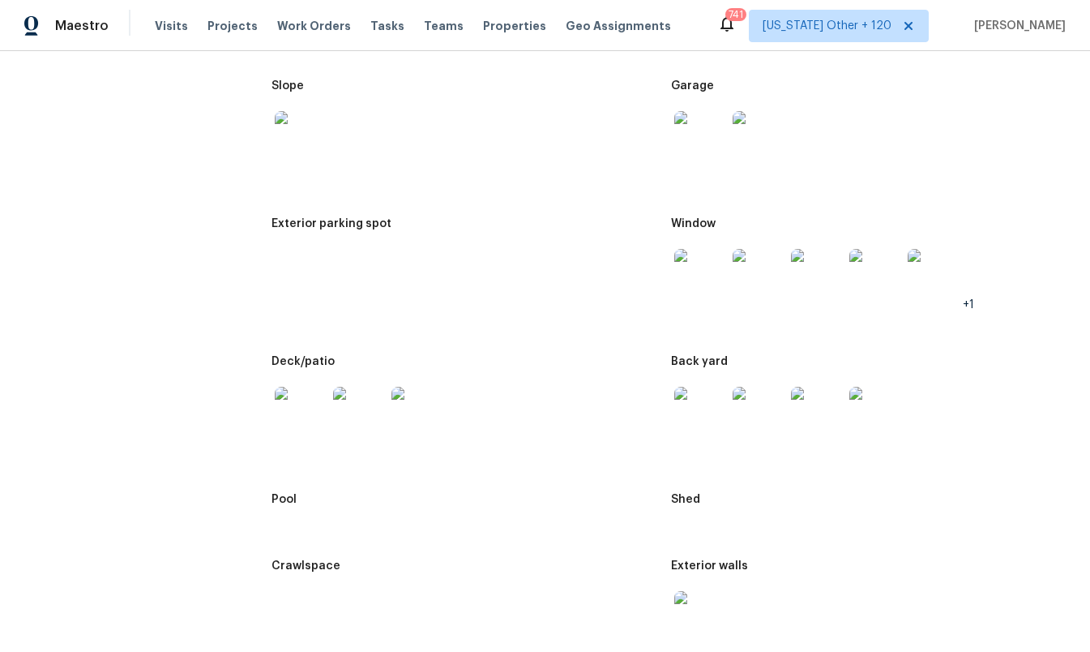
scroll to position [358, 0]
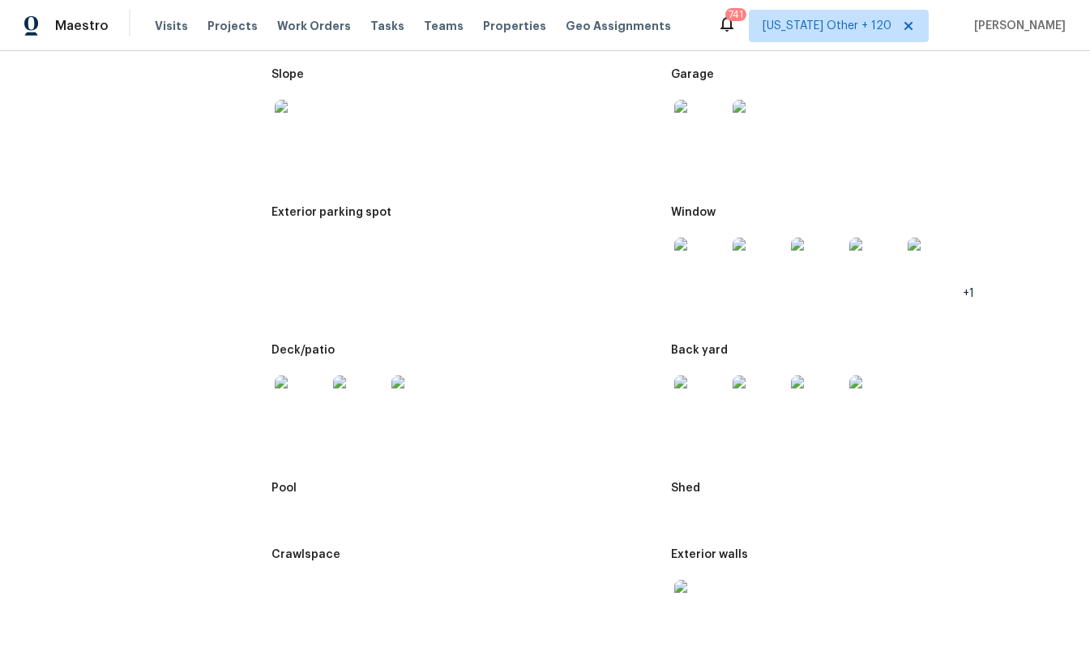
click at [289, 408] on img at bounding box center [301, 401] width 52 height 52
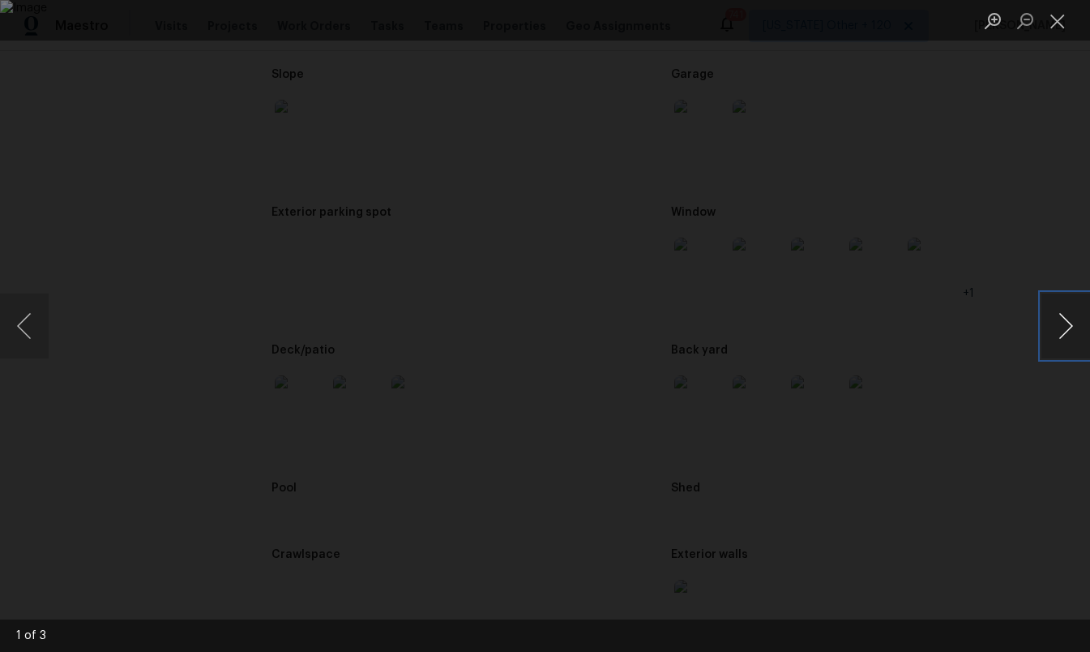
click at [1056, 322] on button "Next image" at bounding box center [1066, 325] width 49 height 65
click at [1060, 322] on button "Next image" at bounding box center [1066, 325] width 49 height 65
click at [752, 323] on div "Lightbox" at bounding box center [545, 326] width 1090 height 652
click at [704, 383] on div "Lightbox" at bounding box center [545, 326] width 1090 height 652
click at [1069, 332] on button "Next image" at bounding box center [1066, 325] width 49 height 65
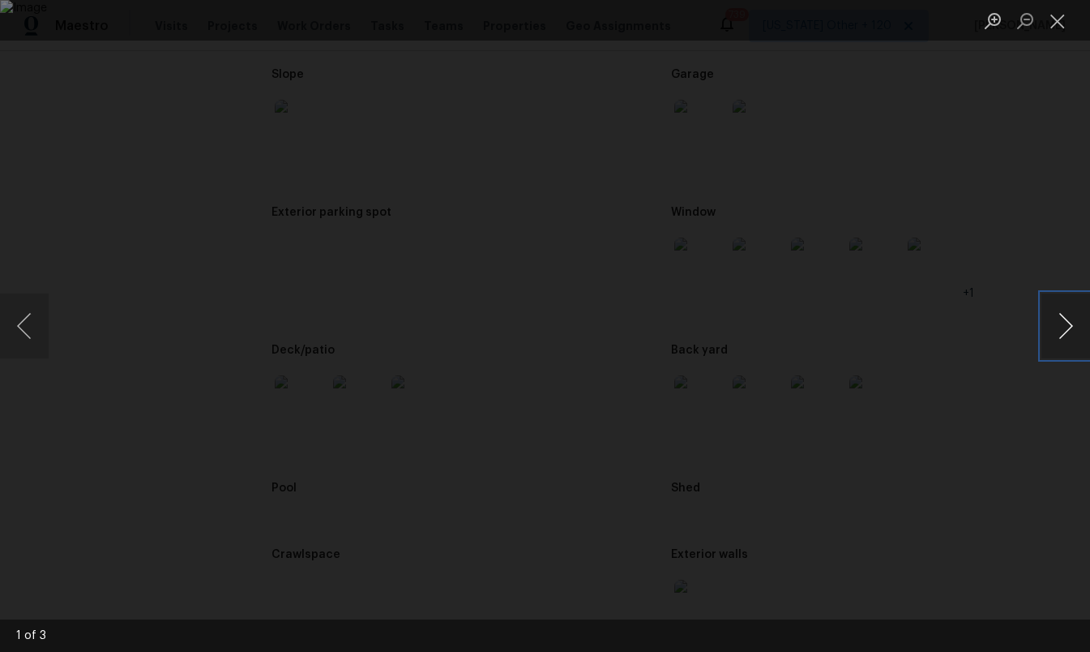
click at [1069, 332] on button "Next image" at bounding box center [1066, 325] width 49 height 65
click at [1052, 20] on button "Close lightbox" at bounding box center [1058, 20] width 32 height 28
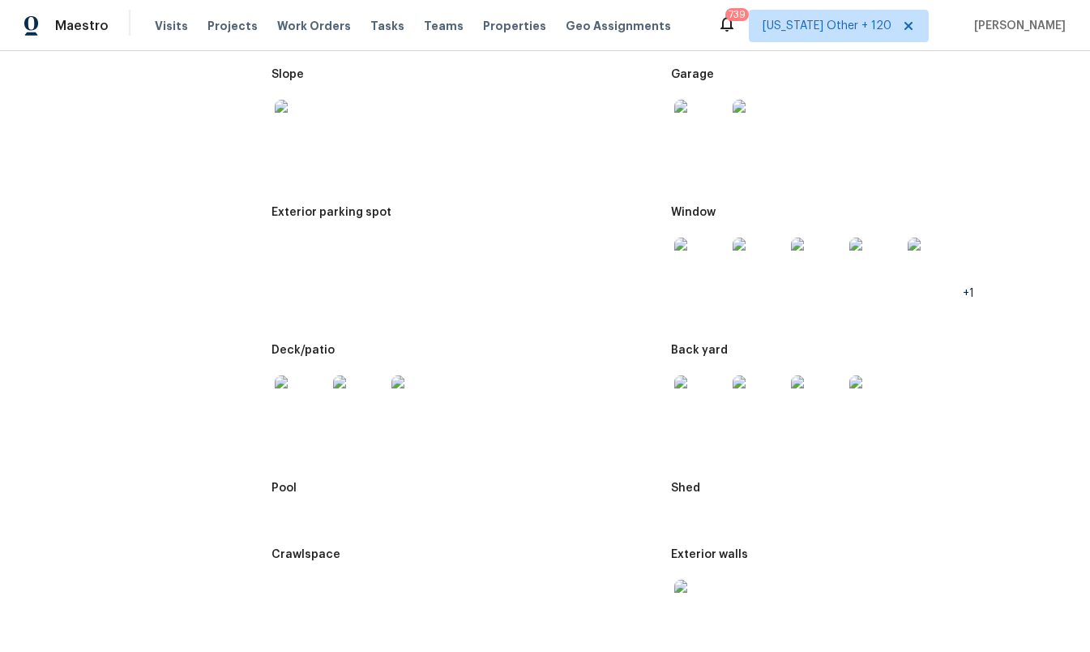
click at [703, 419] on img at bounding box center [700, 401] width 52 height 52
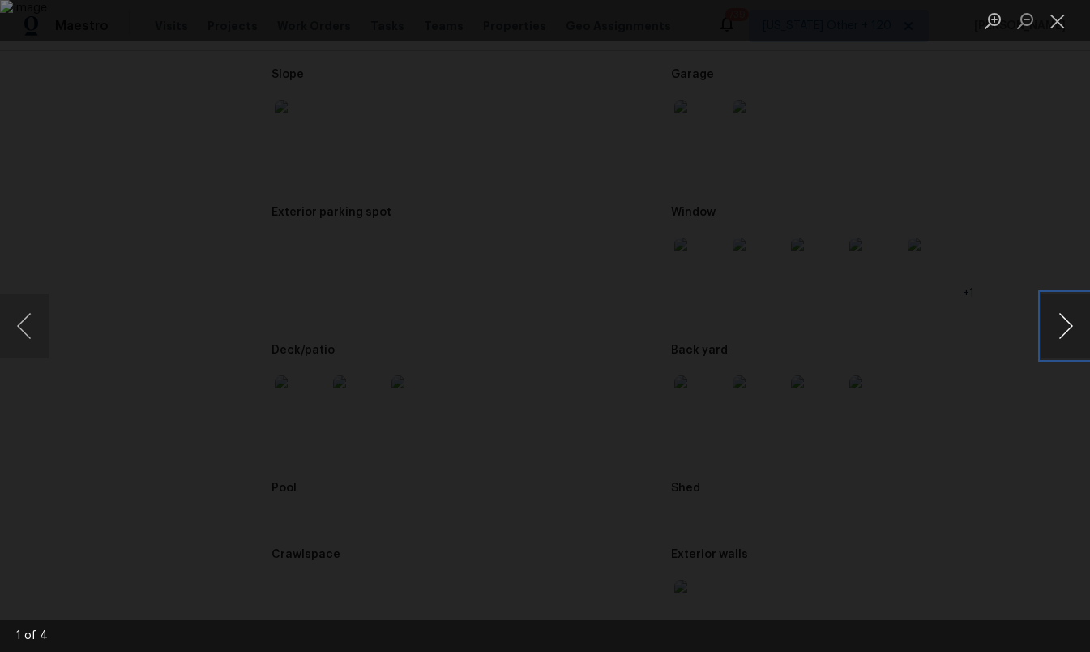
click at [1063, 347] on button "Next image" at bounding box center [1066, 325] width 49 height 65
click at [1064, 344] on button "Next image" at bounding box center [1066, 325] width 49 height 65
click at [1067, 344] on button "Next image" at bounding box center [1066, 325] width 49 height 65
click at [1067, 343] on button "Next image" at bounding box center [1066, 325] width 49 height 65
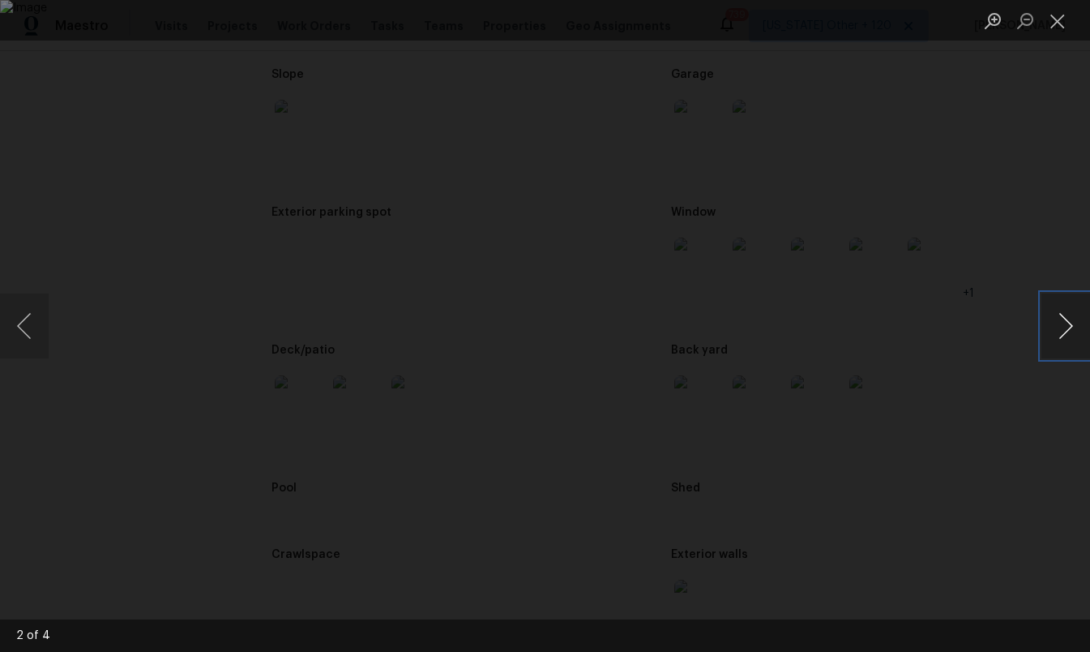
click at [1067, 343] on button "Next image" at bounding box center [1066, 325] width 49 height 65
click at [1071, 334] on button "Next image" at bounding box center [1066, 325] width 49 height 65
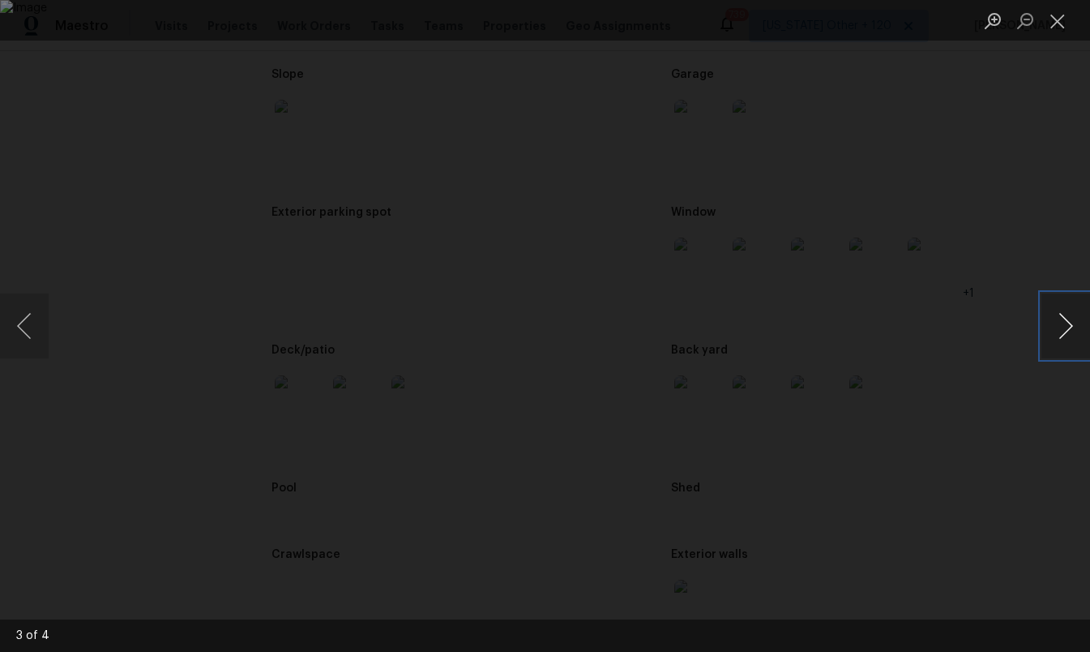
click at [1071, 334] on button "Next image" at bounding box center [1066, 325] width 49 height 65
click at [1042, 228] on div "Lightbox" at bounding box center [545, 326] width 1090 height 652
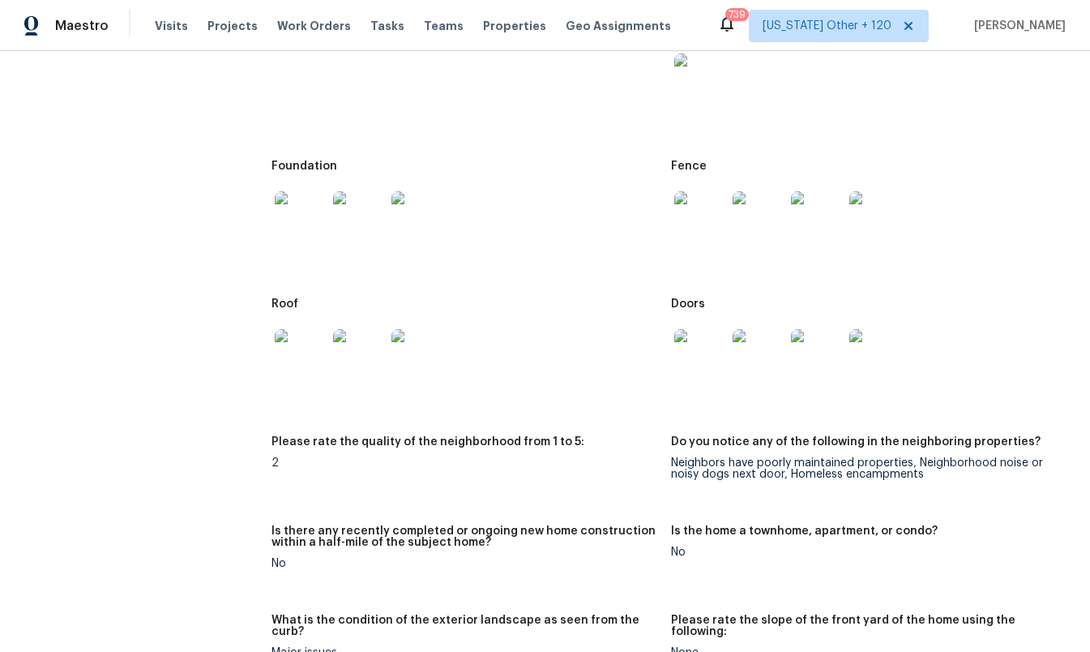
scroll to position [833, 0]
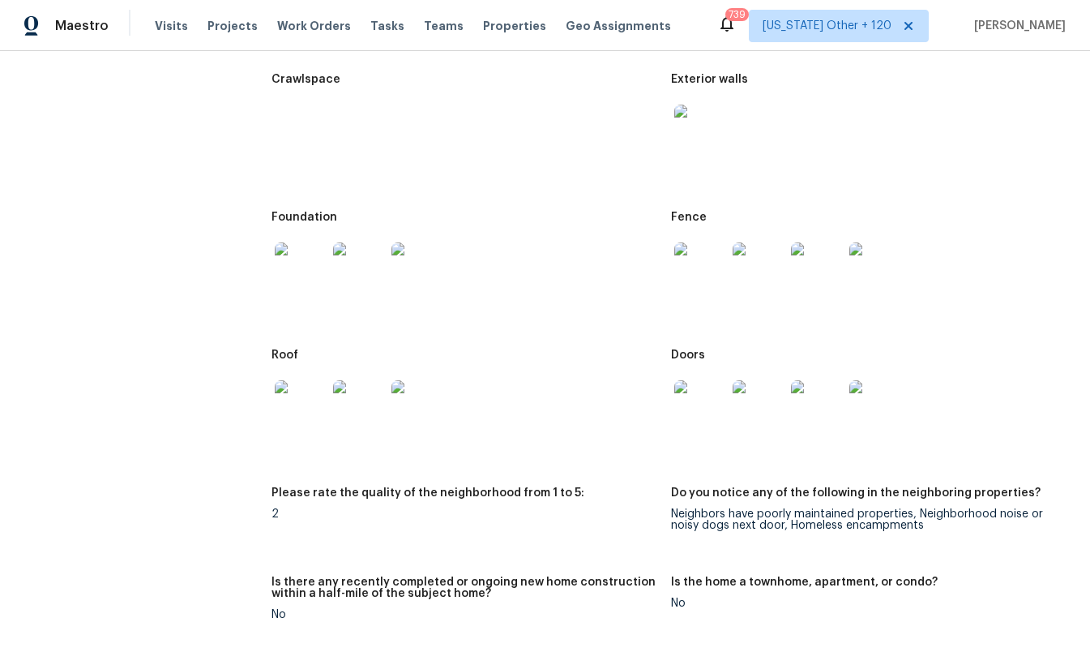
click at [306, 276] on img at bounding box center [301, 268] width 52 height 52
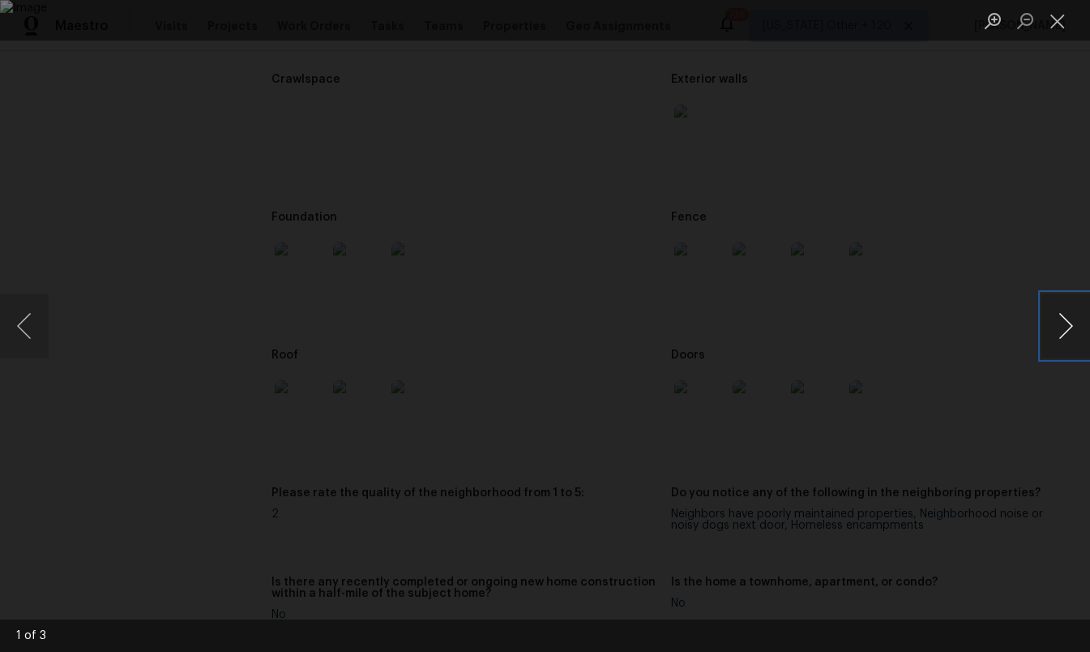
click at [1053, 311] on button "Next image" at bounding box center [1066, 325] width 49 height 65
click at [1053, 310] on button "Next image" at bounding box center [1066, 325] width 49 height 65
click at [1003, 95] on div "Lightbox" at bounding box center [545, 326] width 1090 height 652
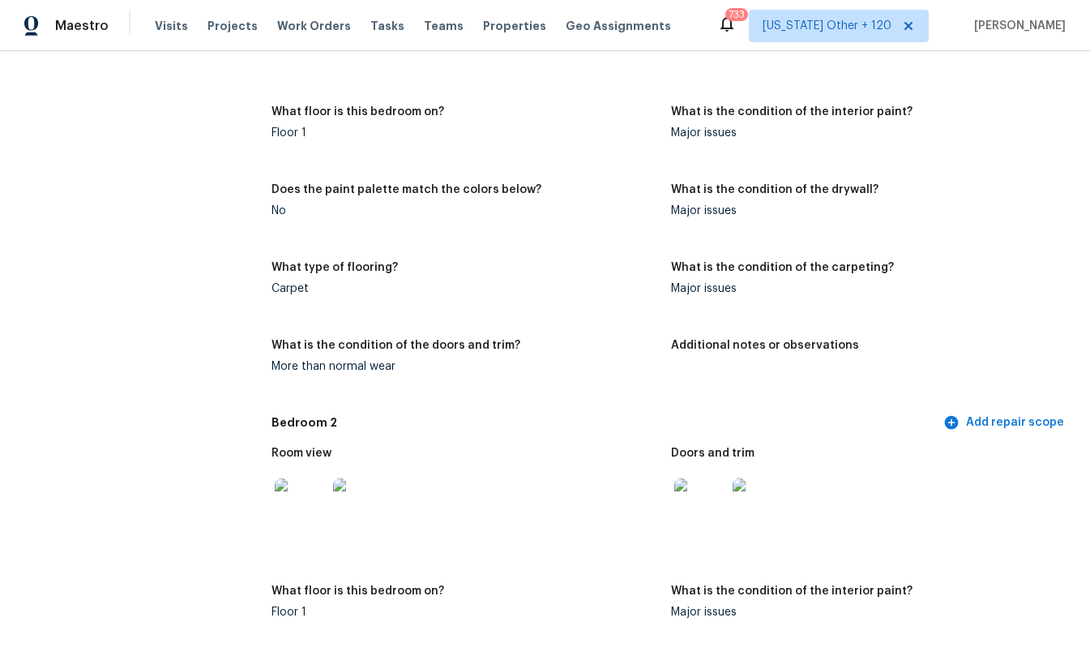
scroll to position [4287, 0]
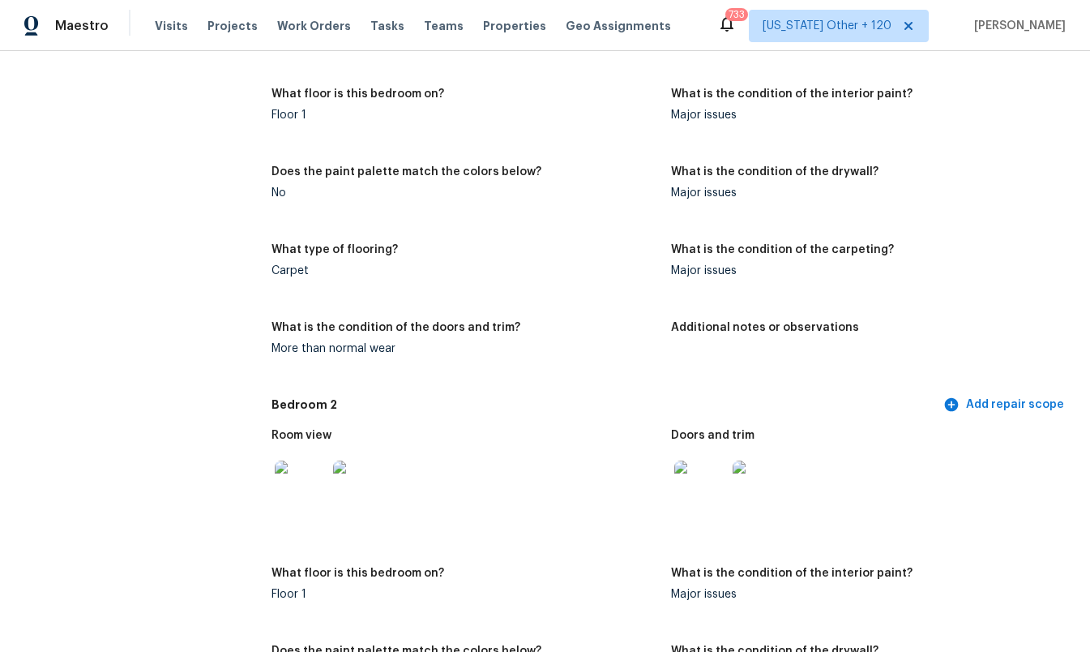
click at [863, 265] on div "Major issues" at bounding box center [864, 270] width 387 height 11
